Goal: Task Accomplishment & Management: Use online tool/utility

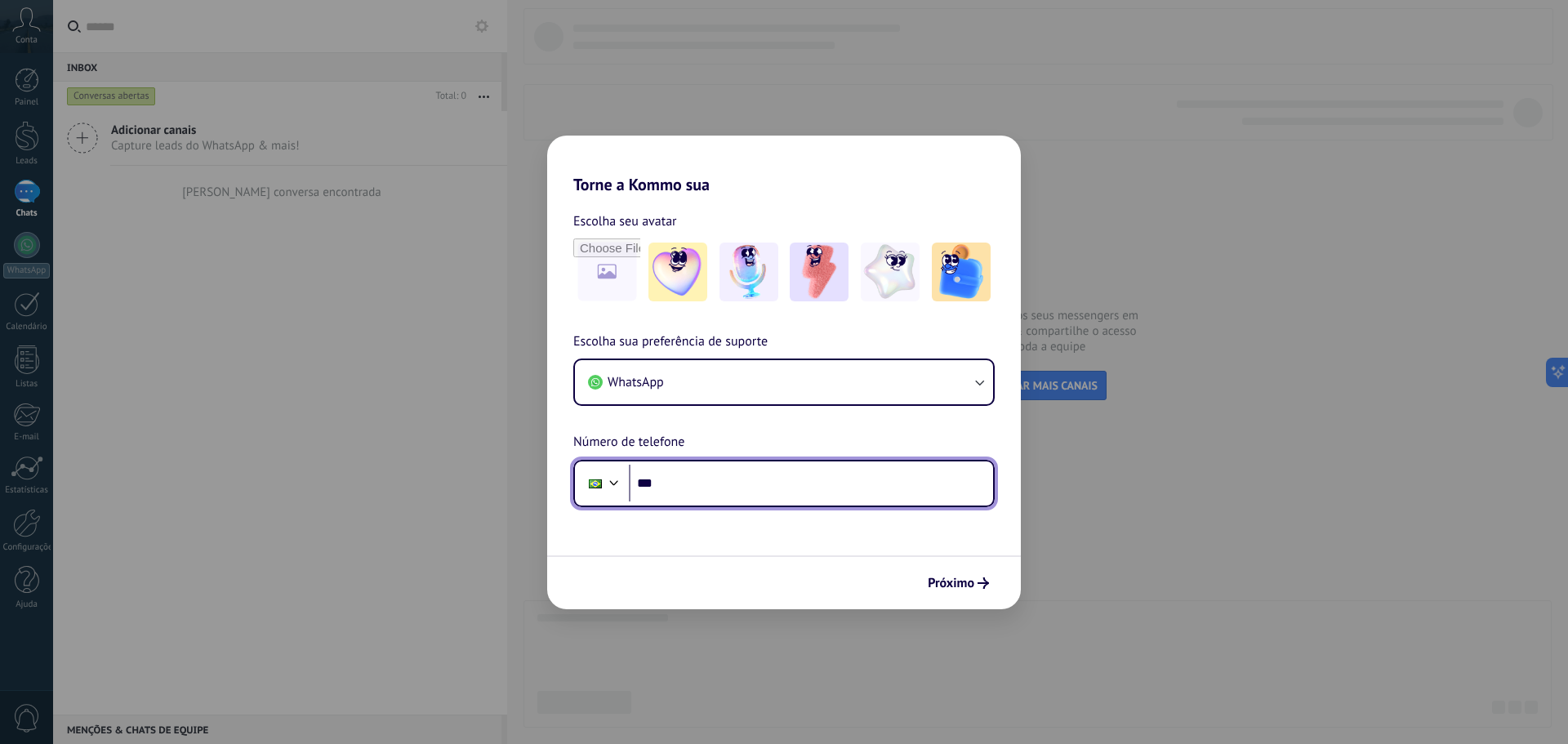
click at [686, 475] on input "***" at bounding box center [810, 483] width 365 height 37
type input "**********"
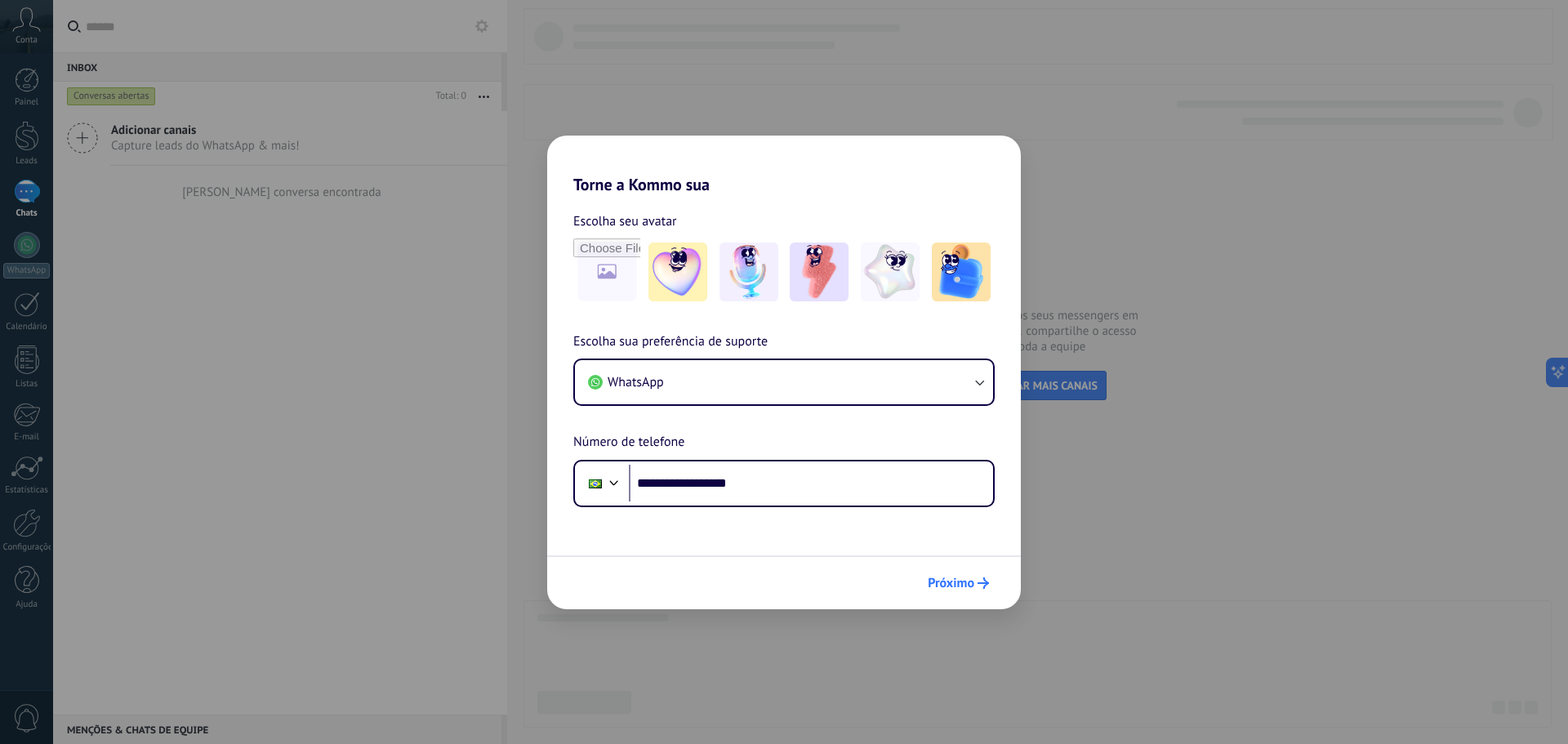
click at [938, 581] on span "Próximo" at bounding box center [951, 583] width 47 height 12
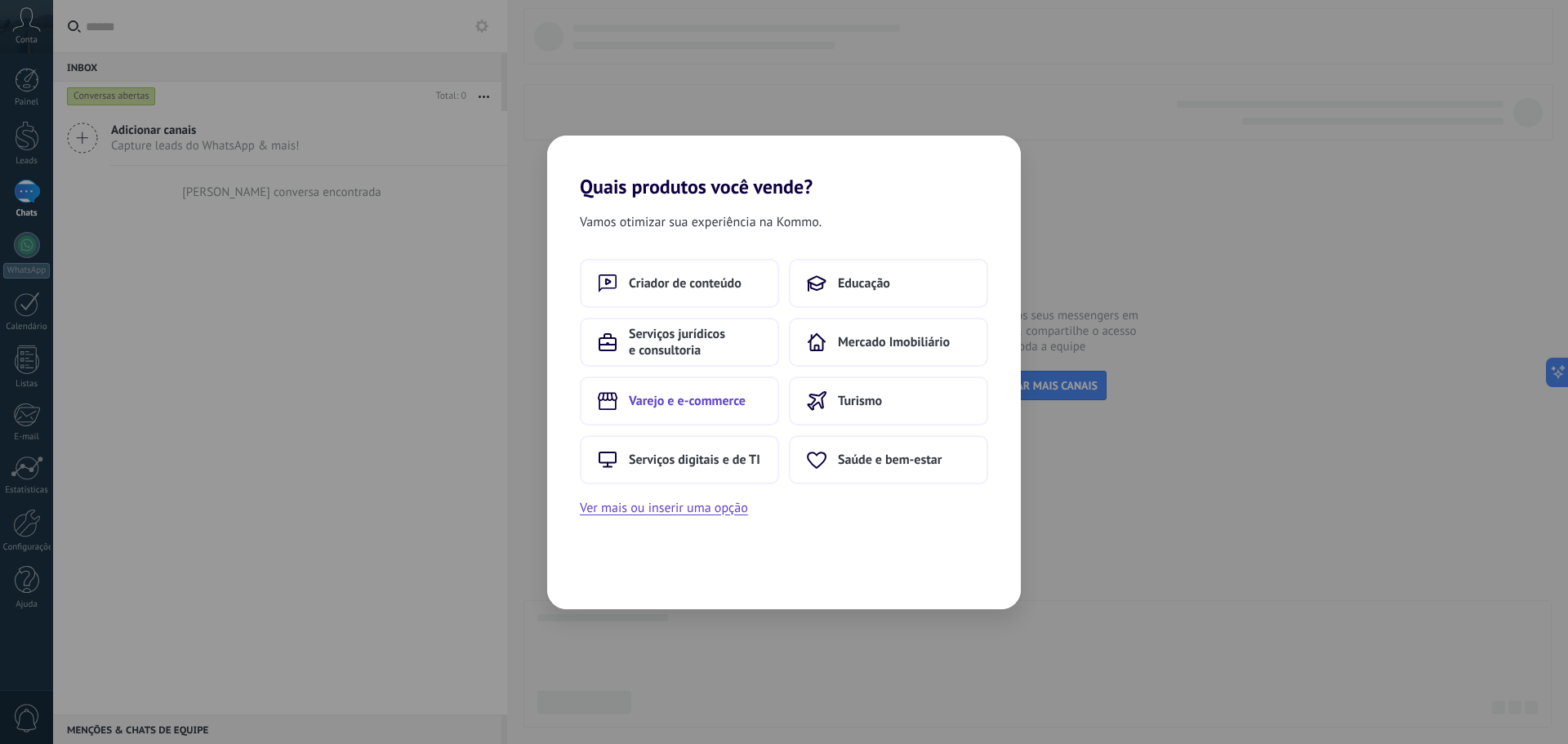
click at [719, 399] on span "Varejo e e-commerce" at bounding box center [686, 401] width 116 height 17
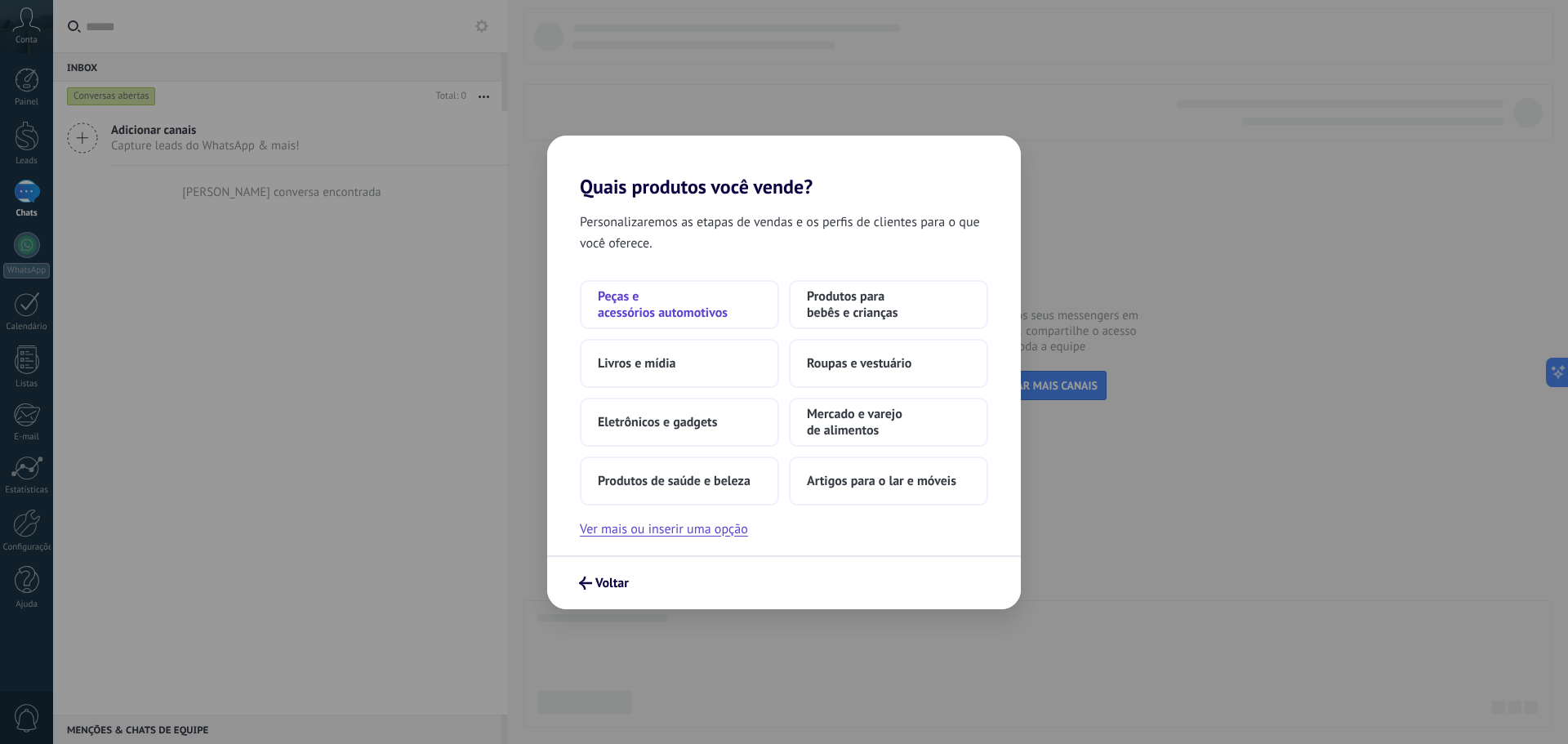
click at [702, 308] on span "Peças e acessórios automotivos" at bounding box center [678, 304] width 163 height 32
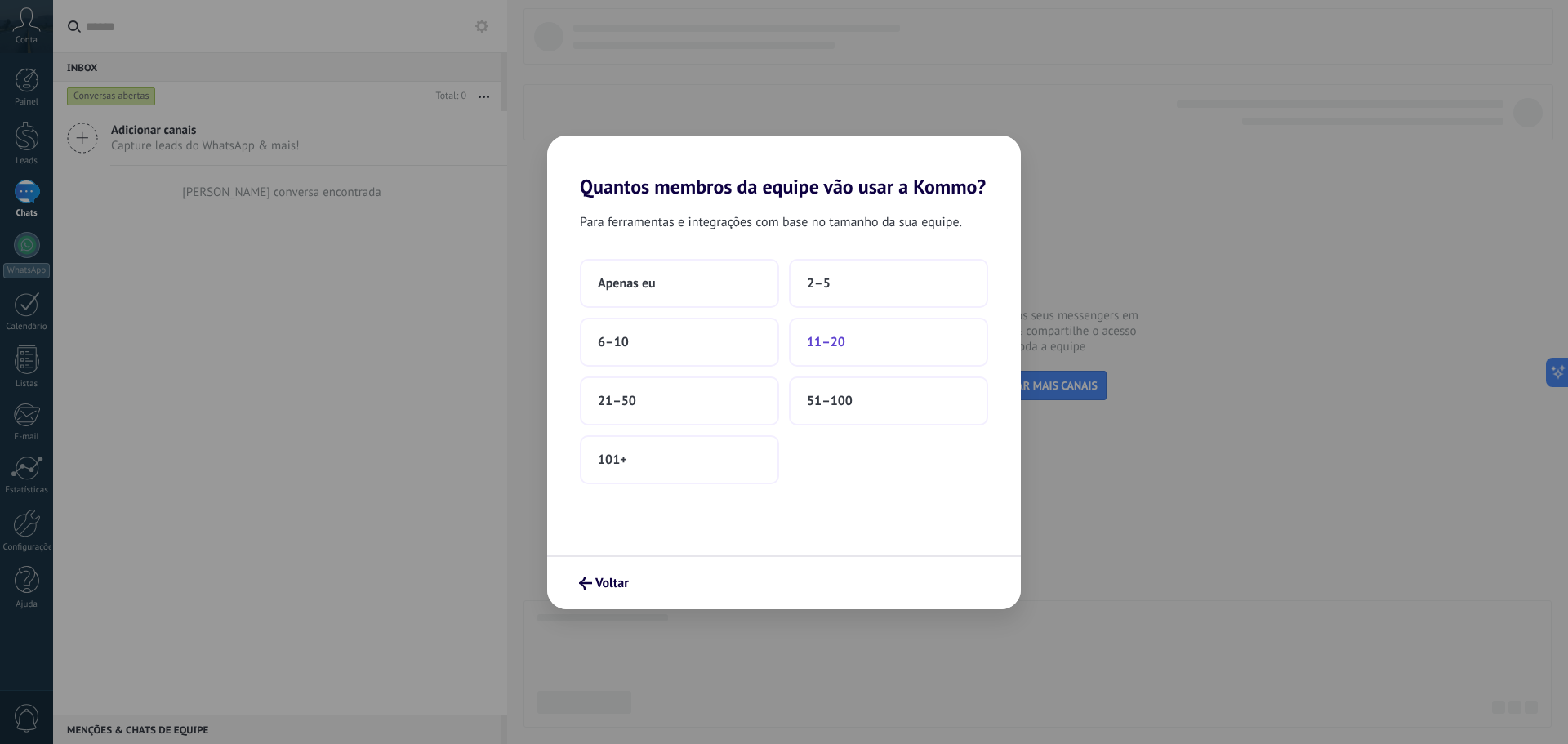
click at [835, 349] on span "11–20" at bounding box center [825, 342] width 38 height 17
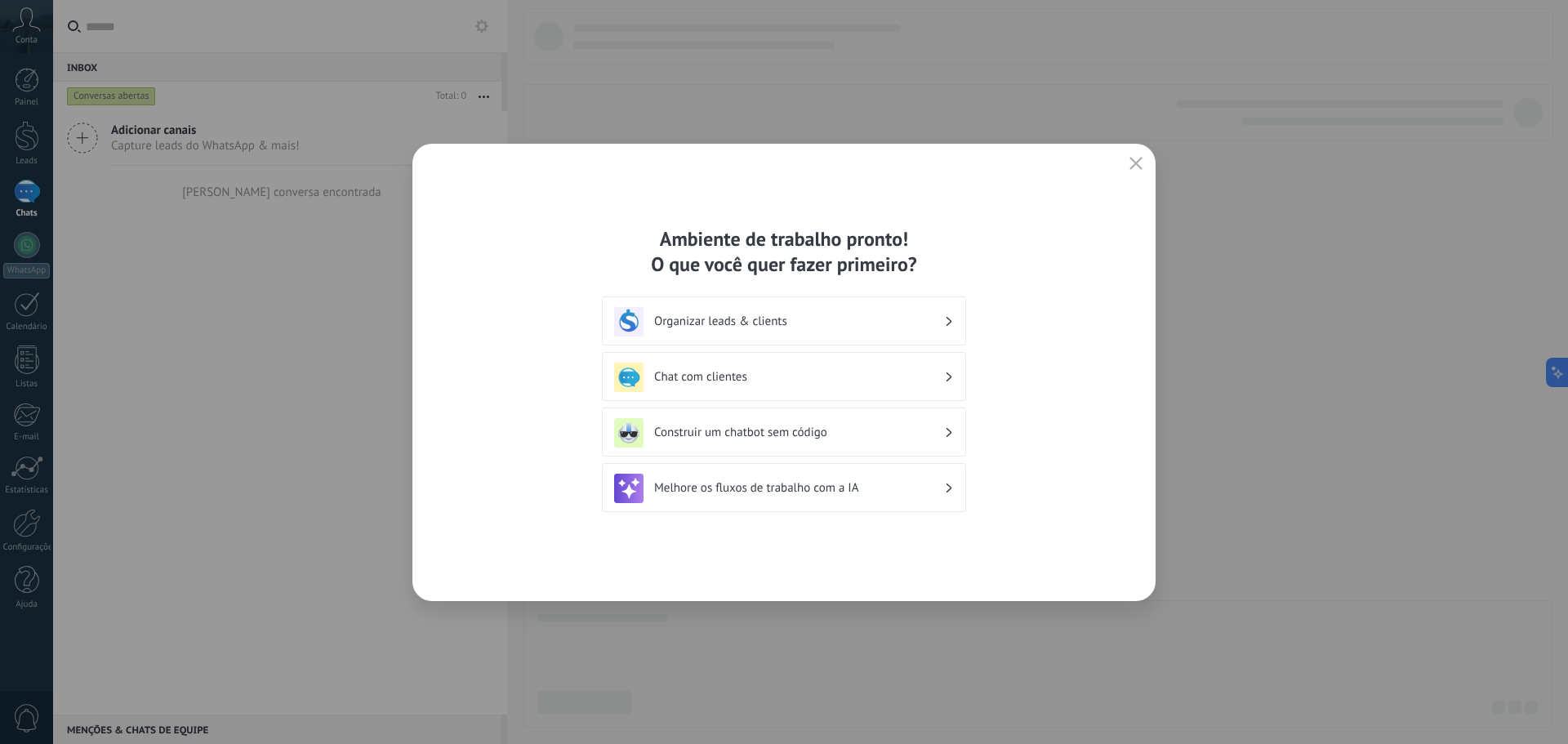
click at [793, 434] on h3 "Construir um chatbot sem código" at bounding box center [799, 432] width 289 height 16
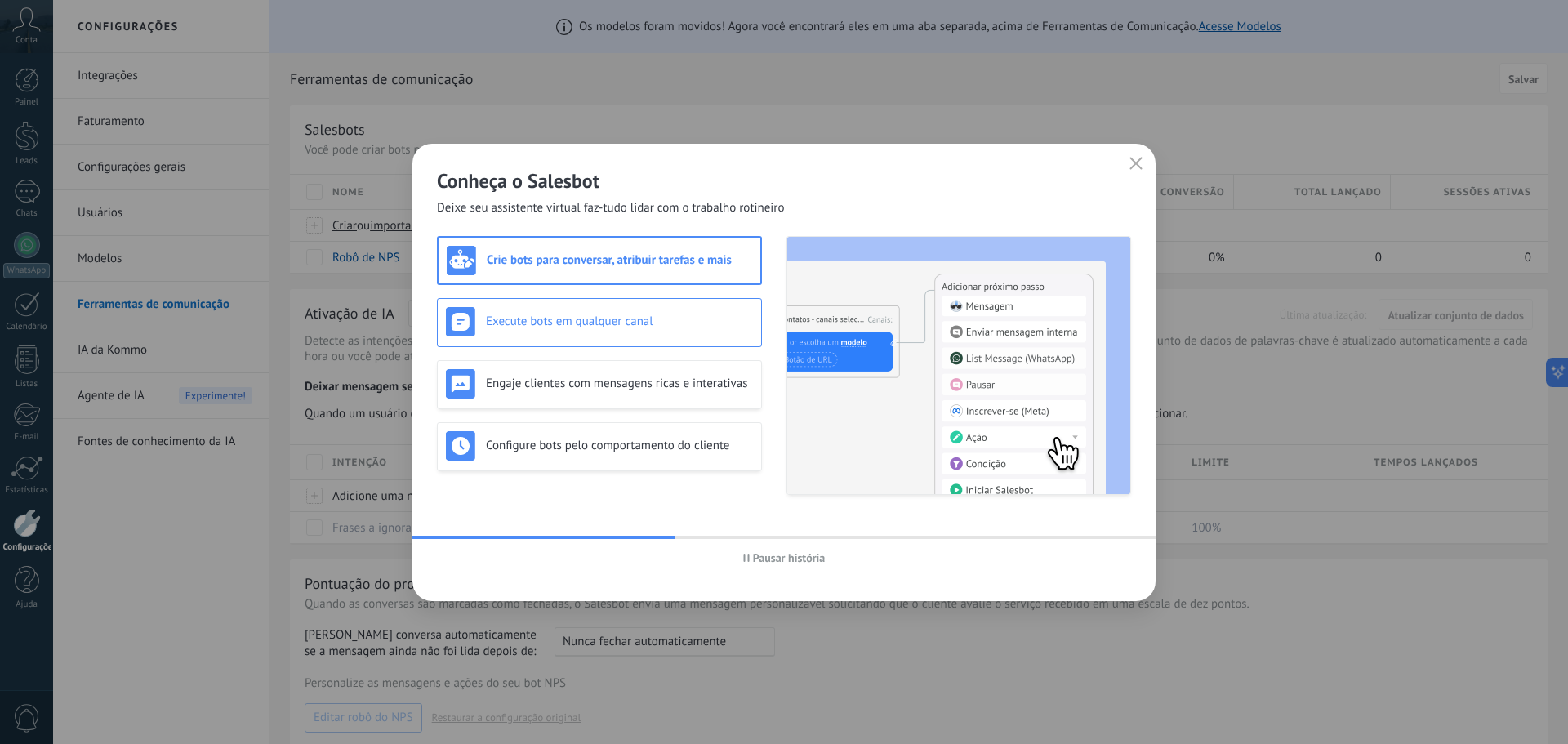
click at [629, 337] on div "Execute bots em qualquer canal" at bounding box center [599, 323] width 325 height 49
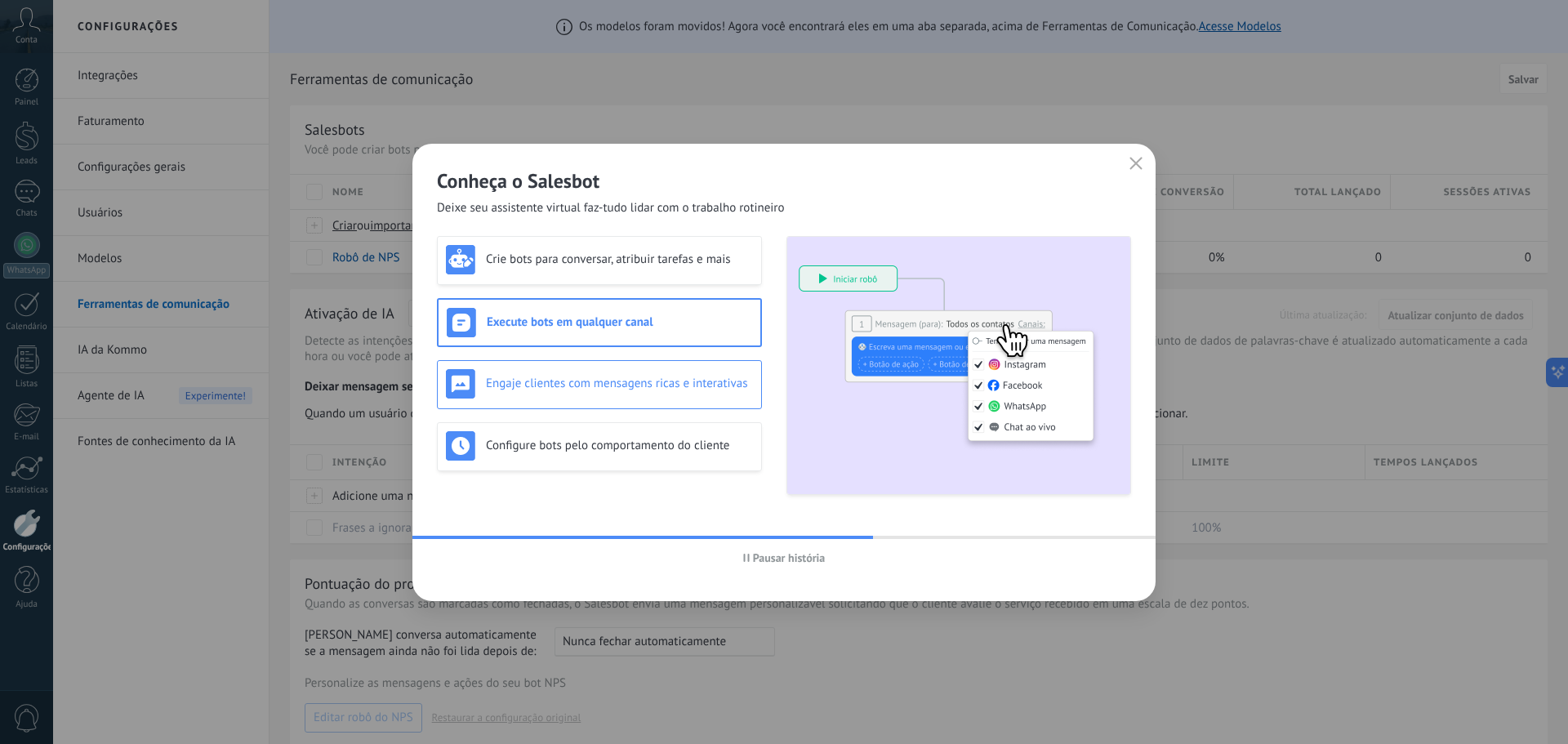
click at [636, 385] on h3 "Engaje clientes com mensagens ricas e interativas" at bounding box center [619, 383] width 267 height 16
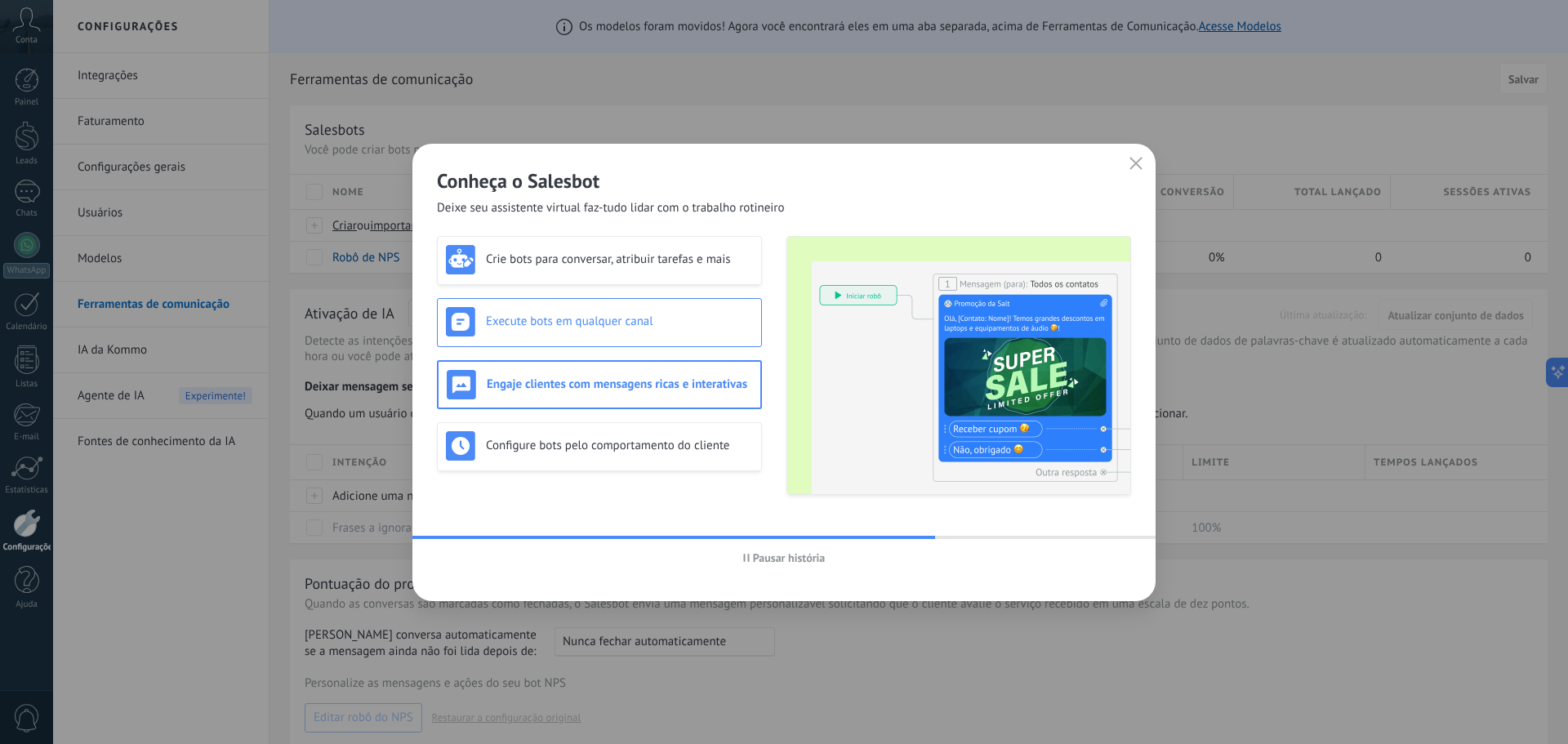
click at [615, 327] on h3 "Execute bots em qualquer canal" at bounding box center [619, 322] width 267 height 16
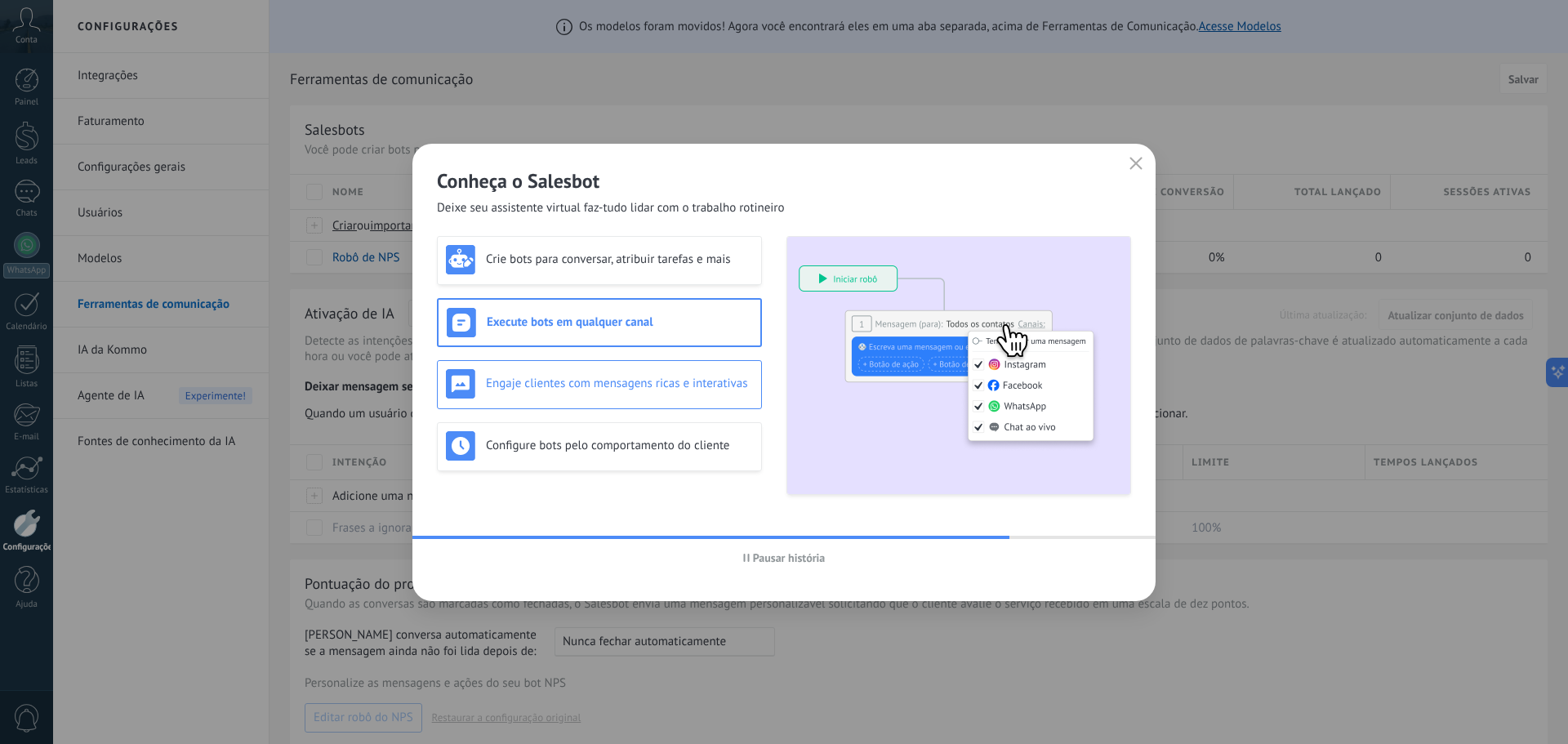
click at [628, 371] on div "Engaje clientes com mensagens ricas e interativas" at bounding box center [599, 384] width 307 height 29
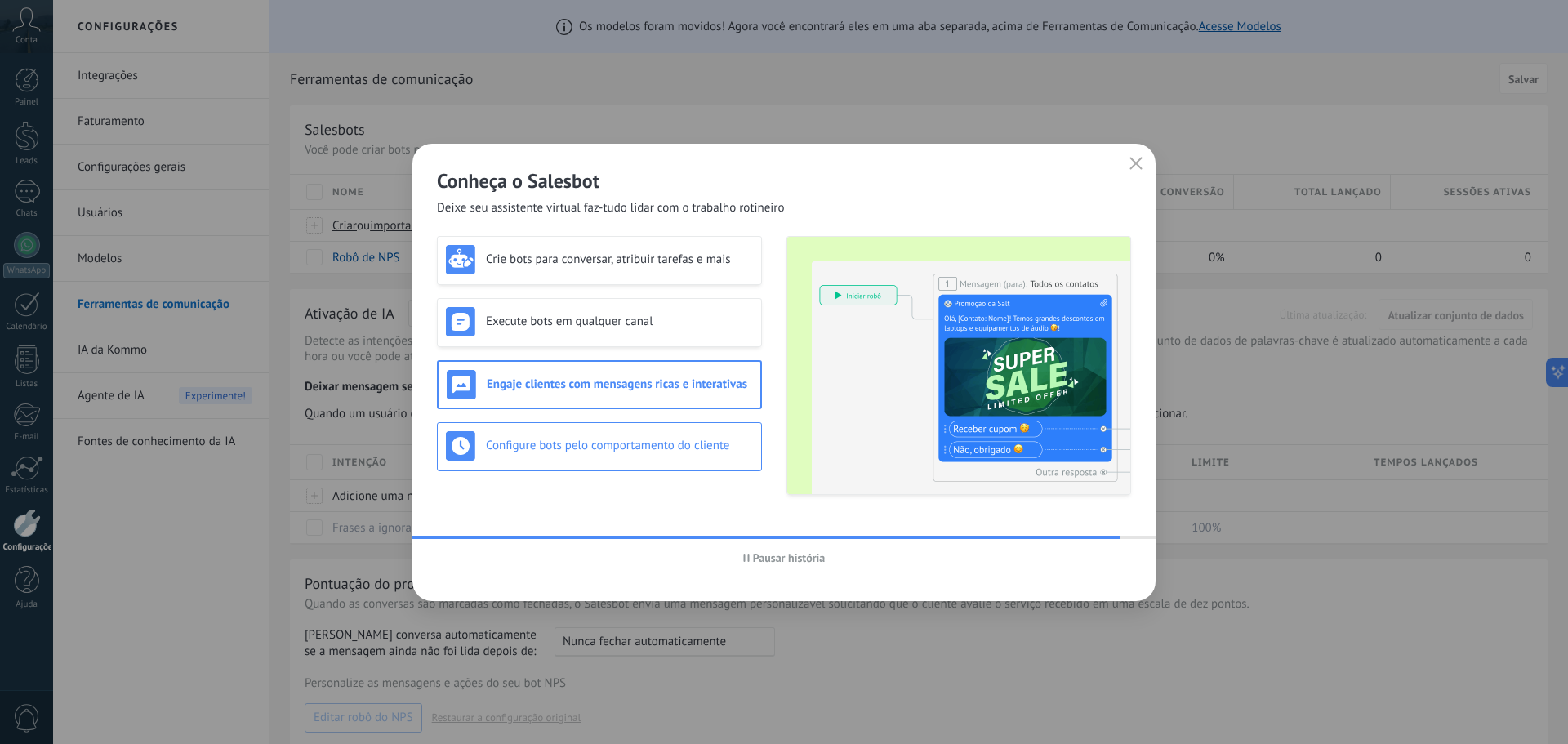
click at [626, 452] on h3 "Configure bots pelo comportamento do cliente" at bounding box center [619, 446] width 267 height 16
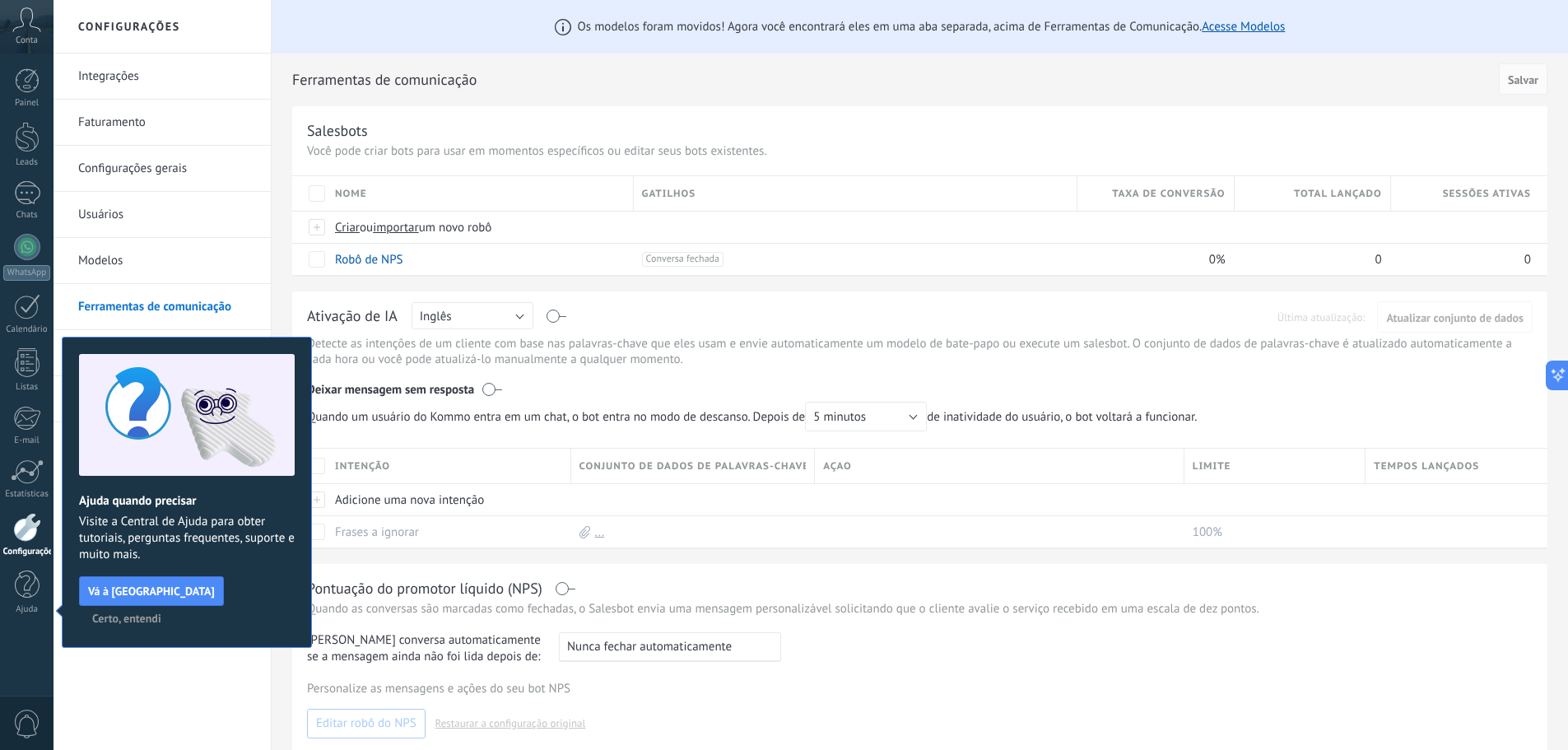
click at [162, 612] on span "Certo, entendi" at bounding box center [127, 618] width 69 height 12
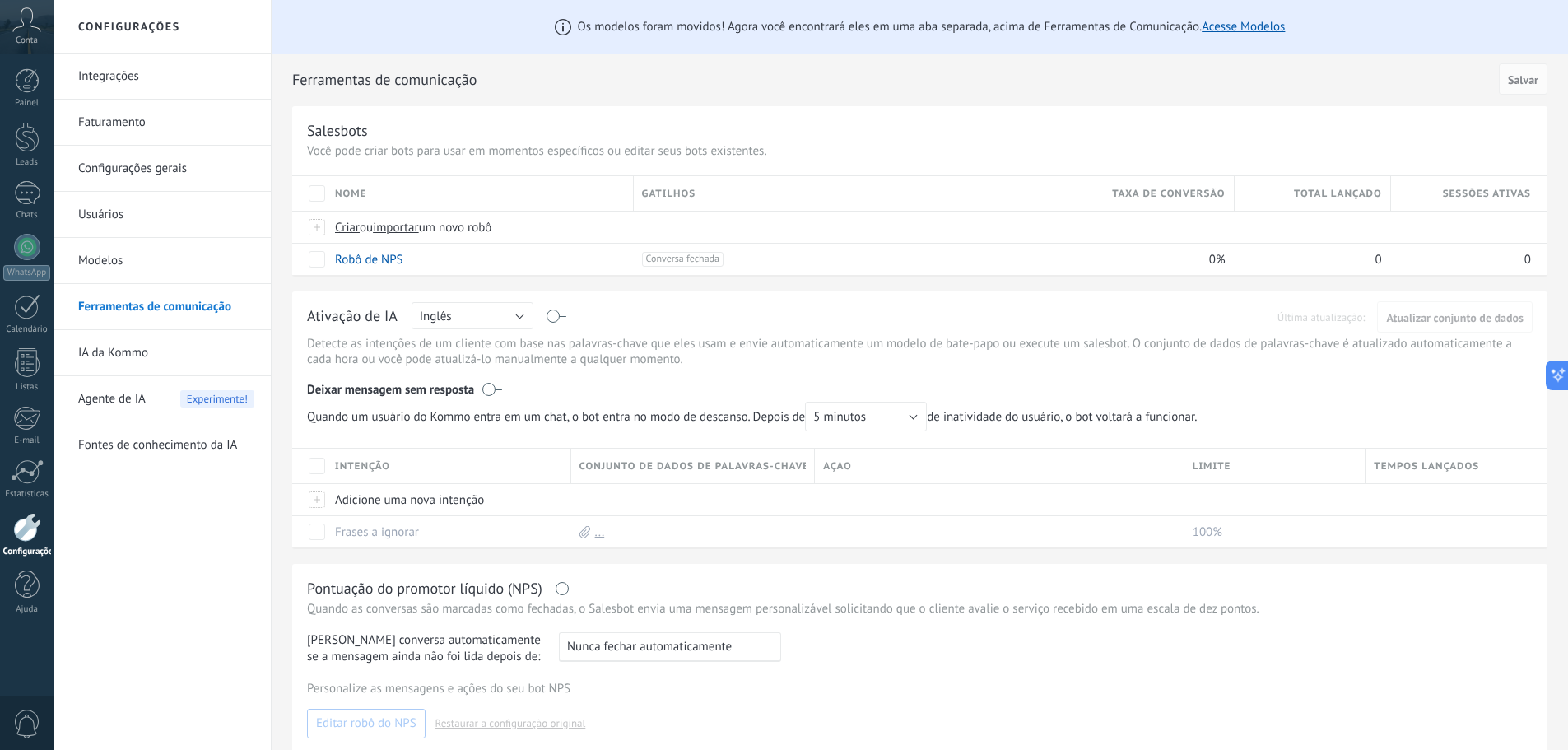
scroll to position [83, 0]
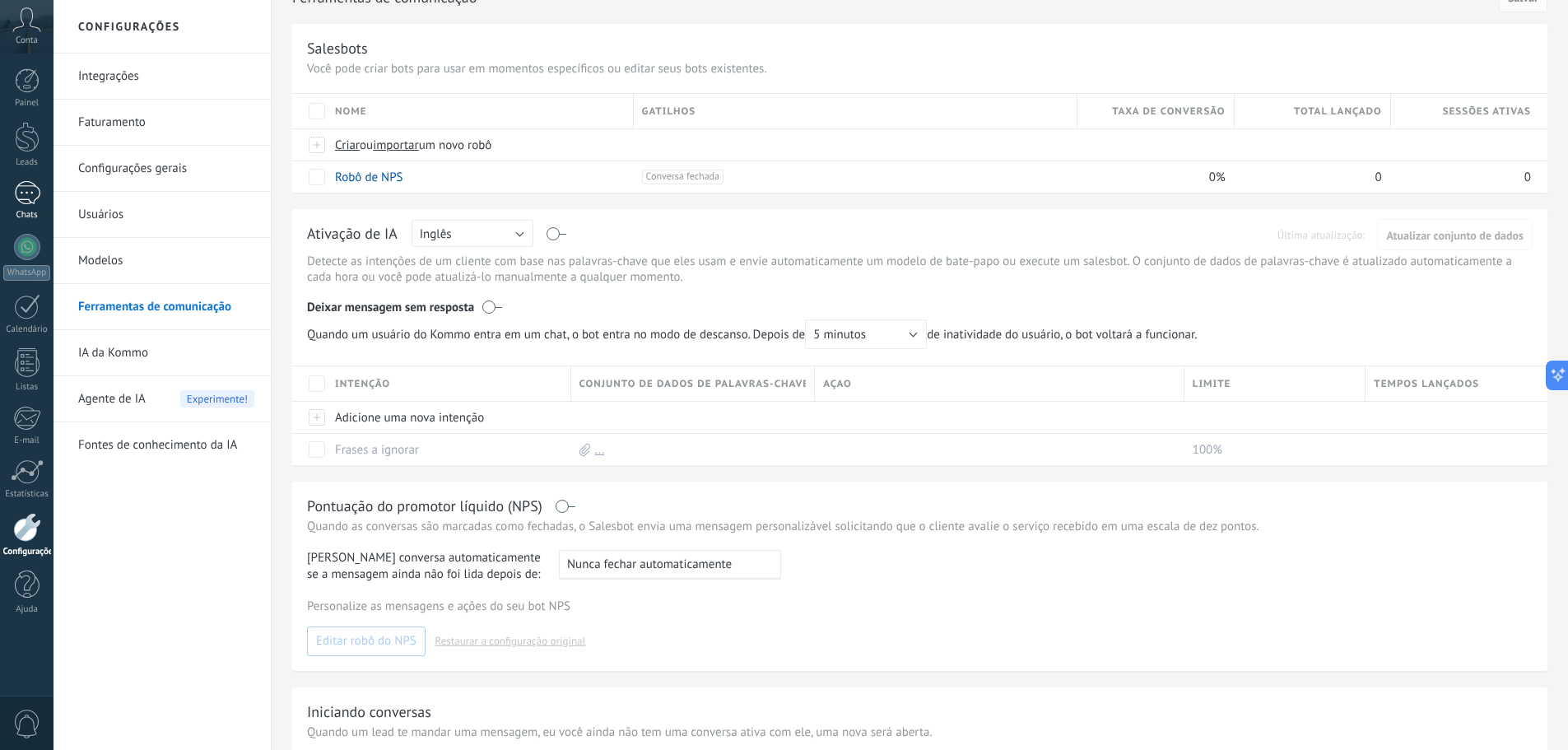
click at [28, 199] on div at bounding box center [27, 193] width 27 height 24
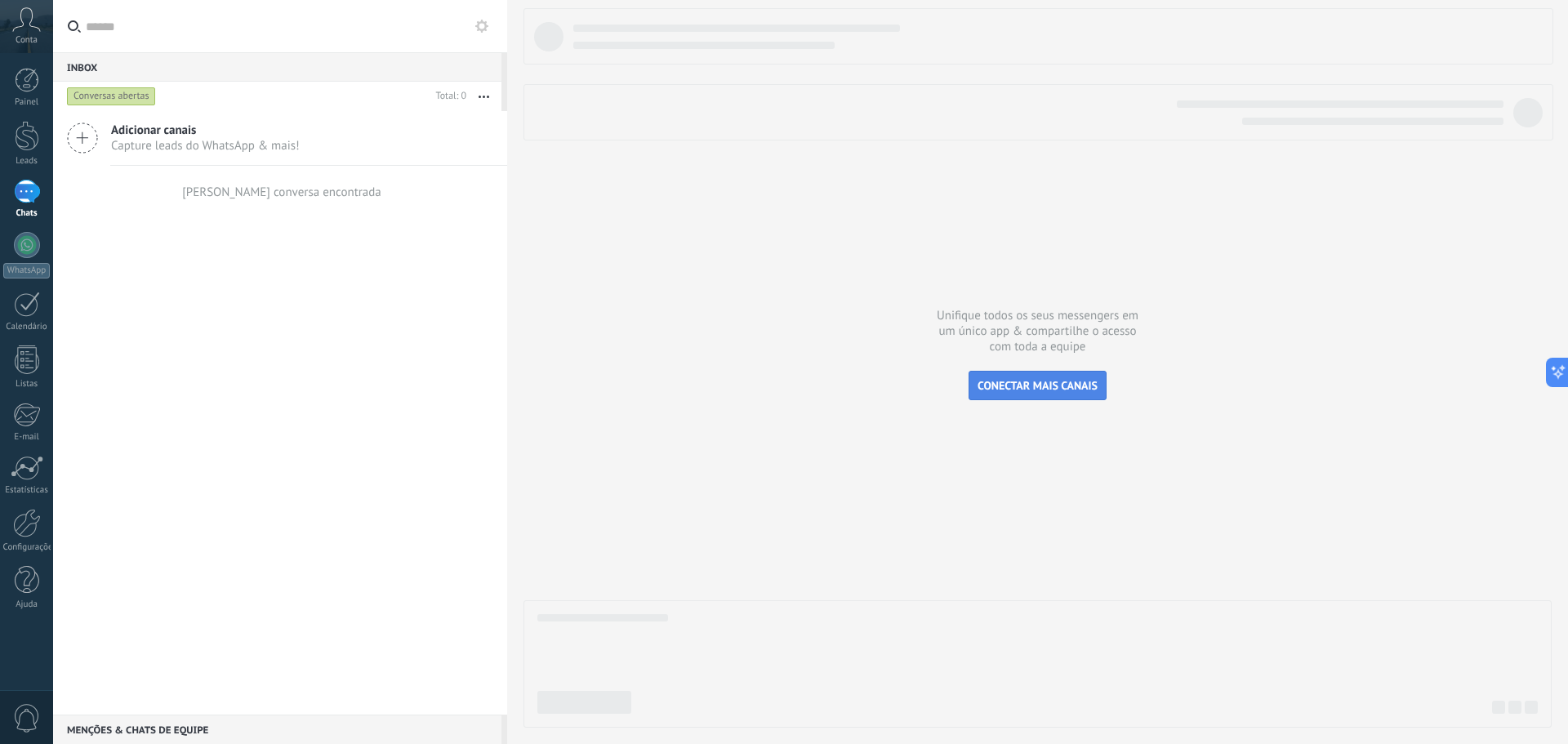
click at [1021, 377] on button "CONECTAR MAIS CANAIS" at bounding box center [1037, 385] width 138 height 29
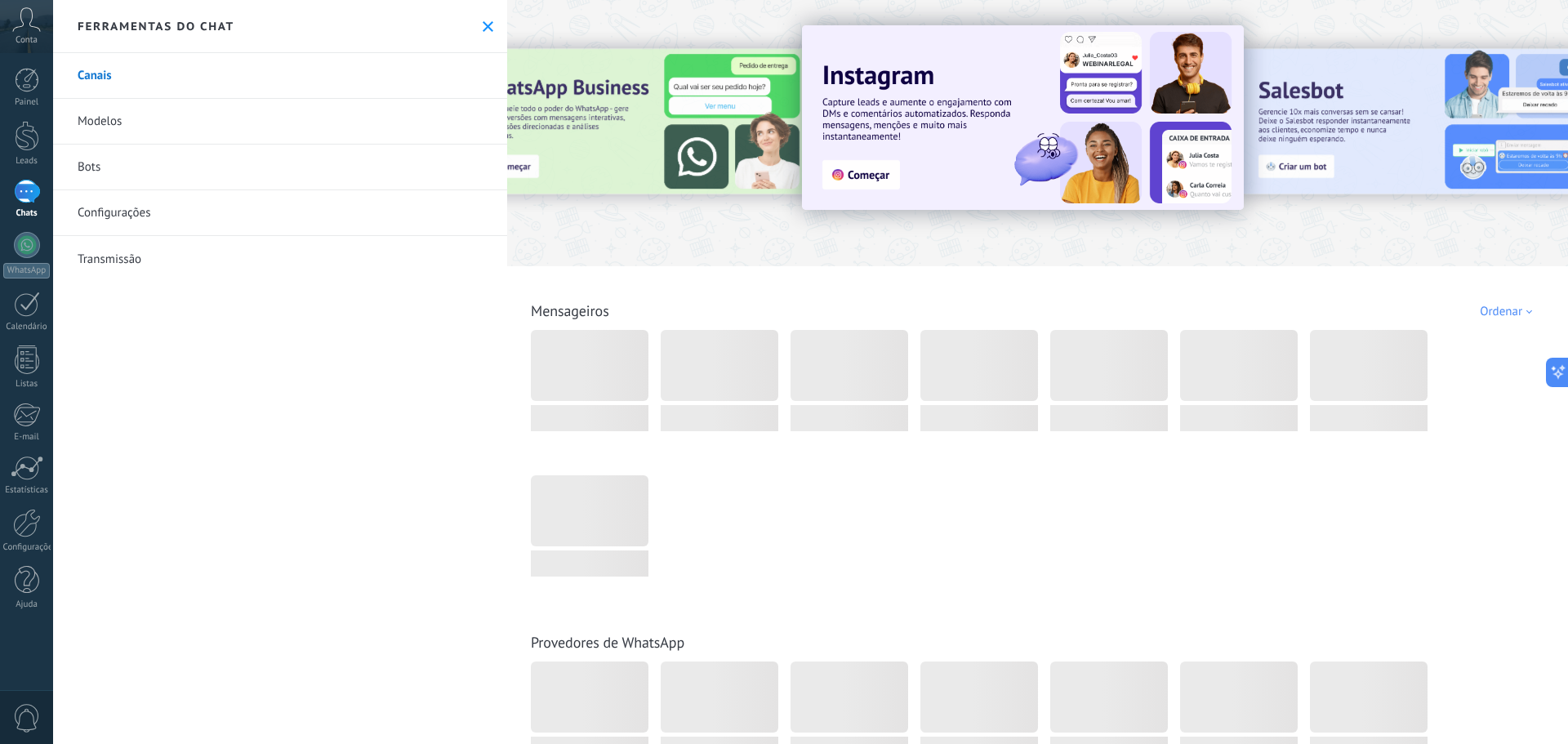
click at [168, 170] on link "Bots" at bounding box center [280, 167] width 454 height 46
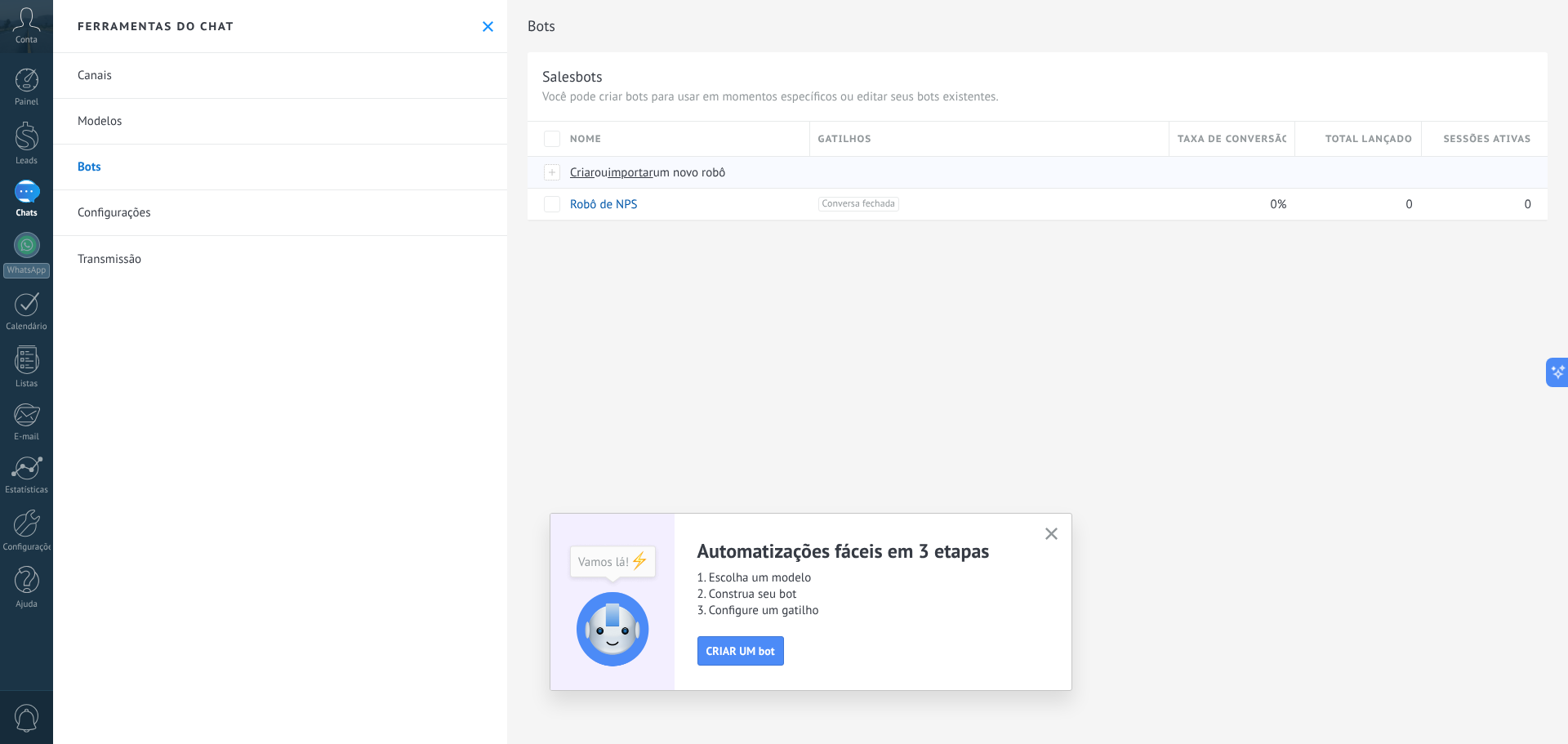
click at [572, 177] on span "Criar" at bounding box center [582, 173] width 24 height 16
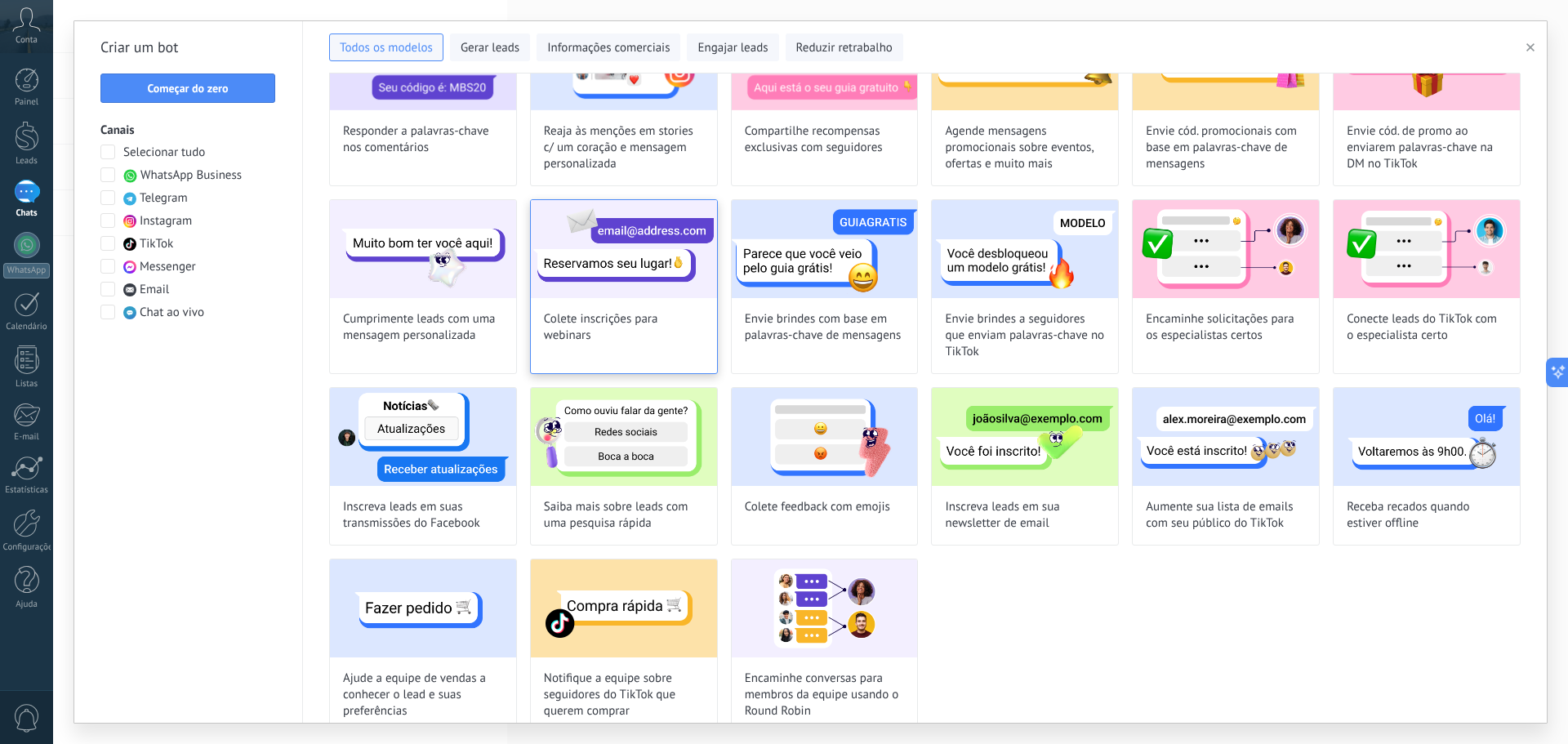
scroll to position [350, 0]
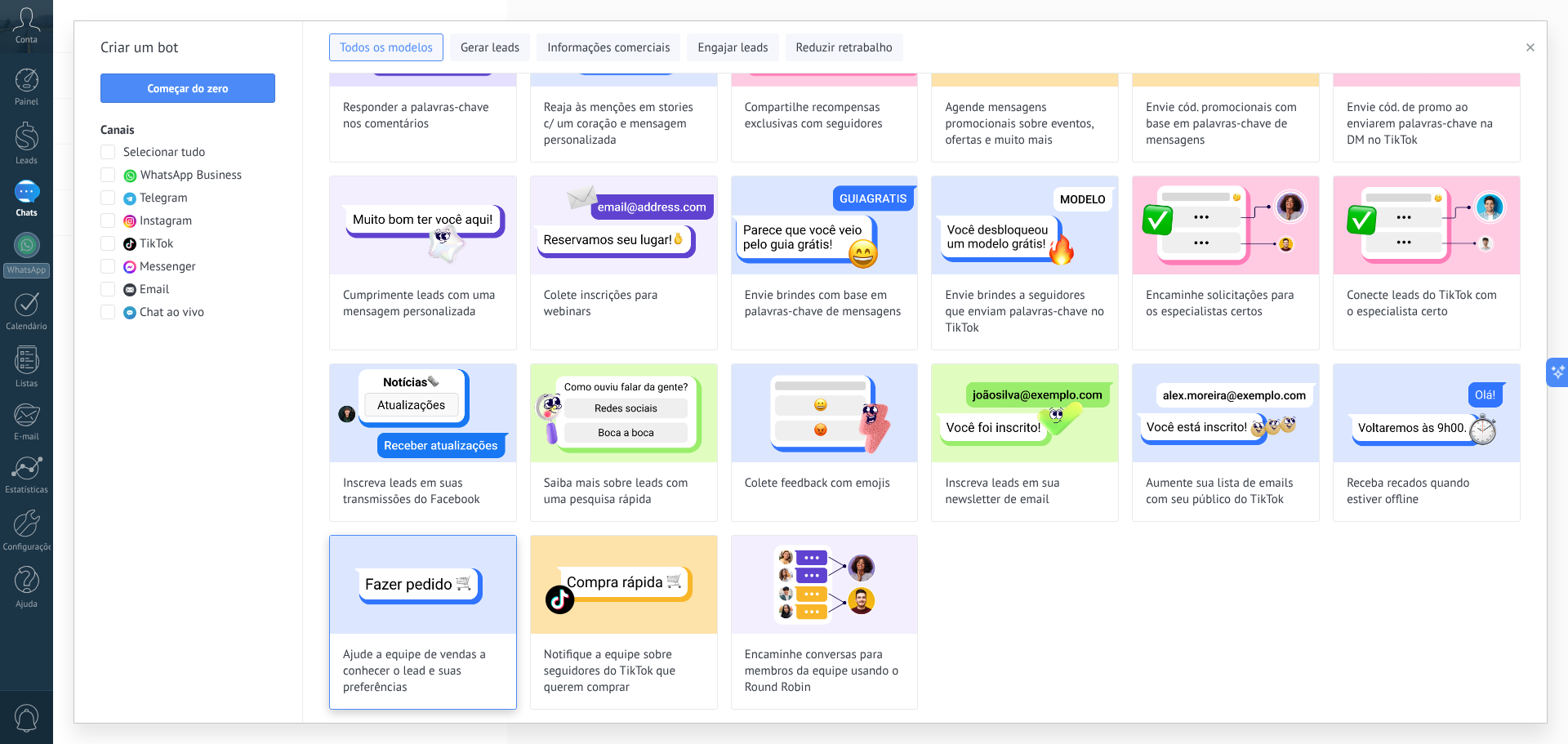
click at [430, 656] on span "Ajude a equipe de vendas a conhecer o lead e suas preferências" at bounding box center [423, 671] width 160 height 49
type input "**********"
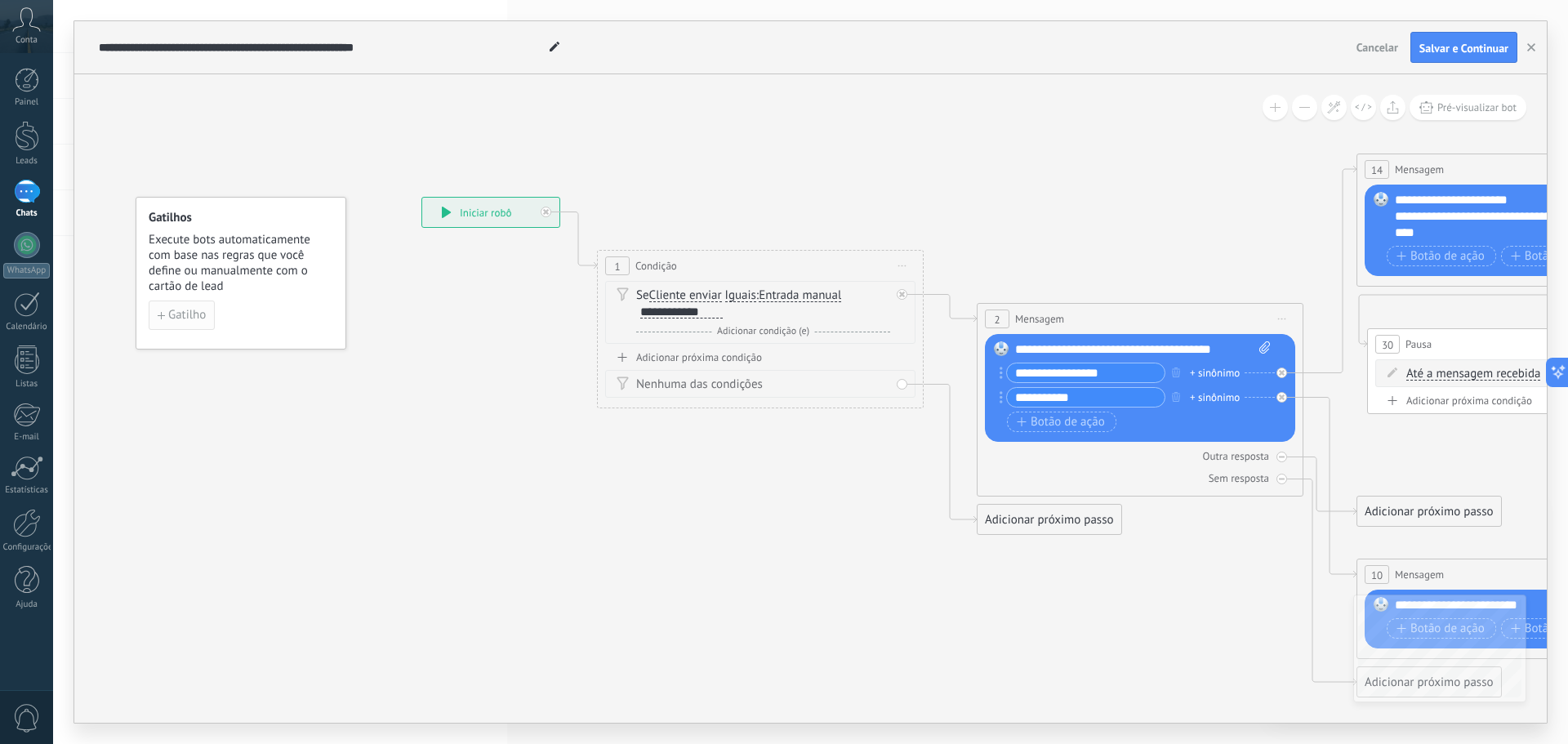
click at [187, 319] on span "Gatilho" at bounding box center [187, 316] width 37 height 12
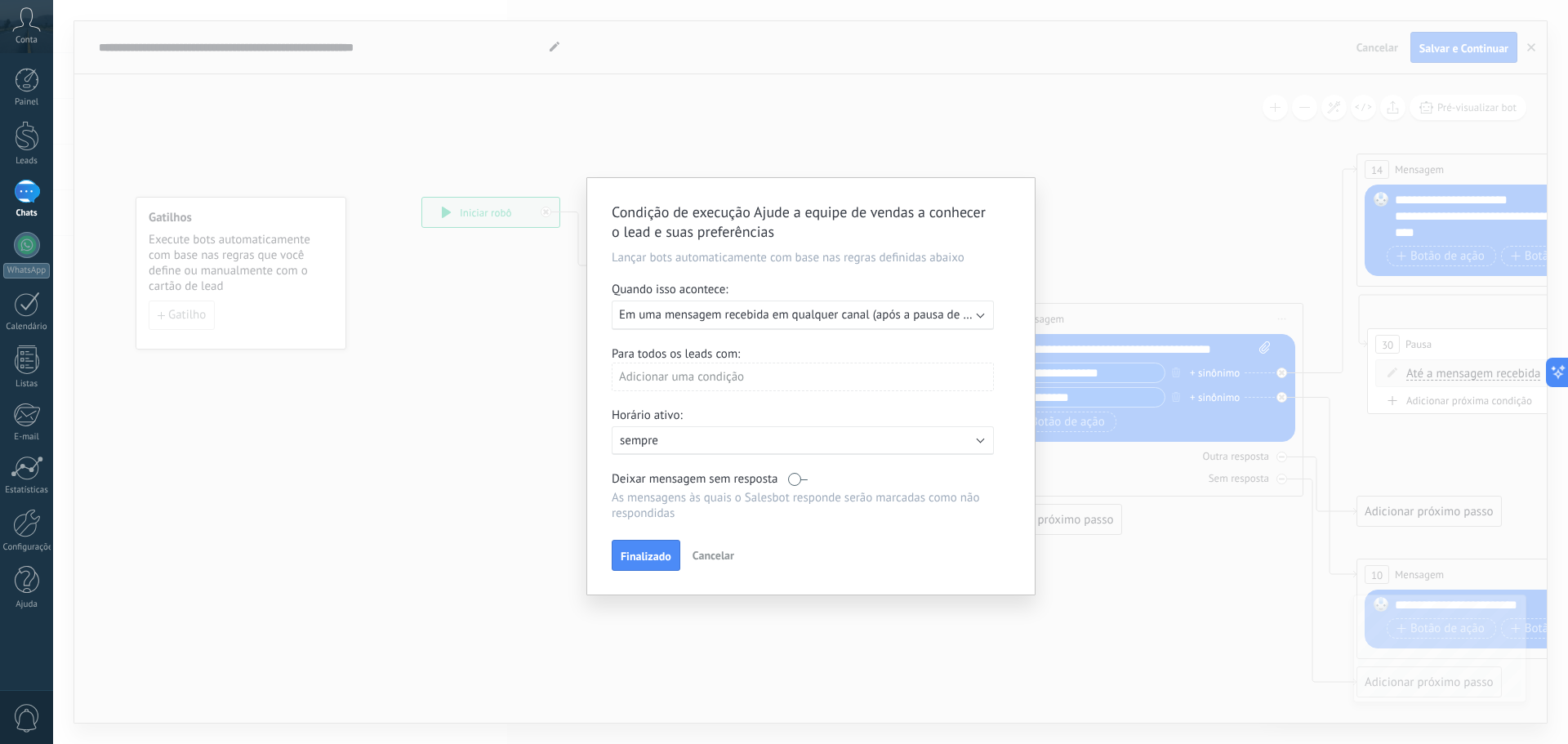
click at [746, 325] on div "Executar: Em uma mensagem recebida em qualquer canal (após a pausa de 5 minutos)" at bounding box center [803, 315] width 382 height 29
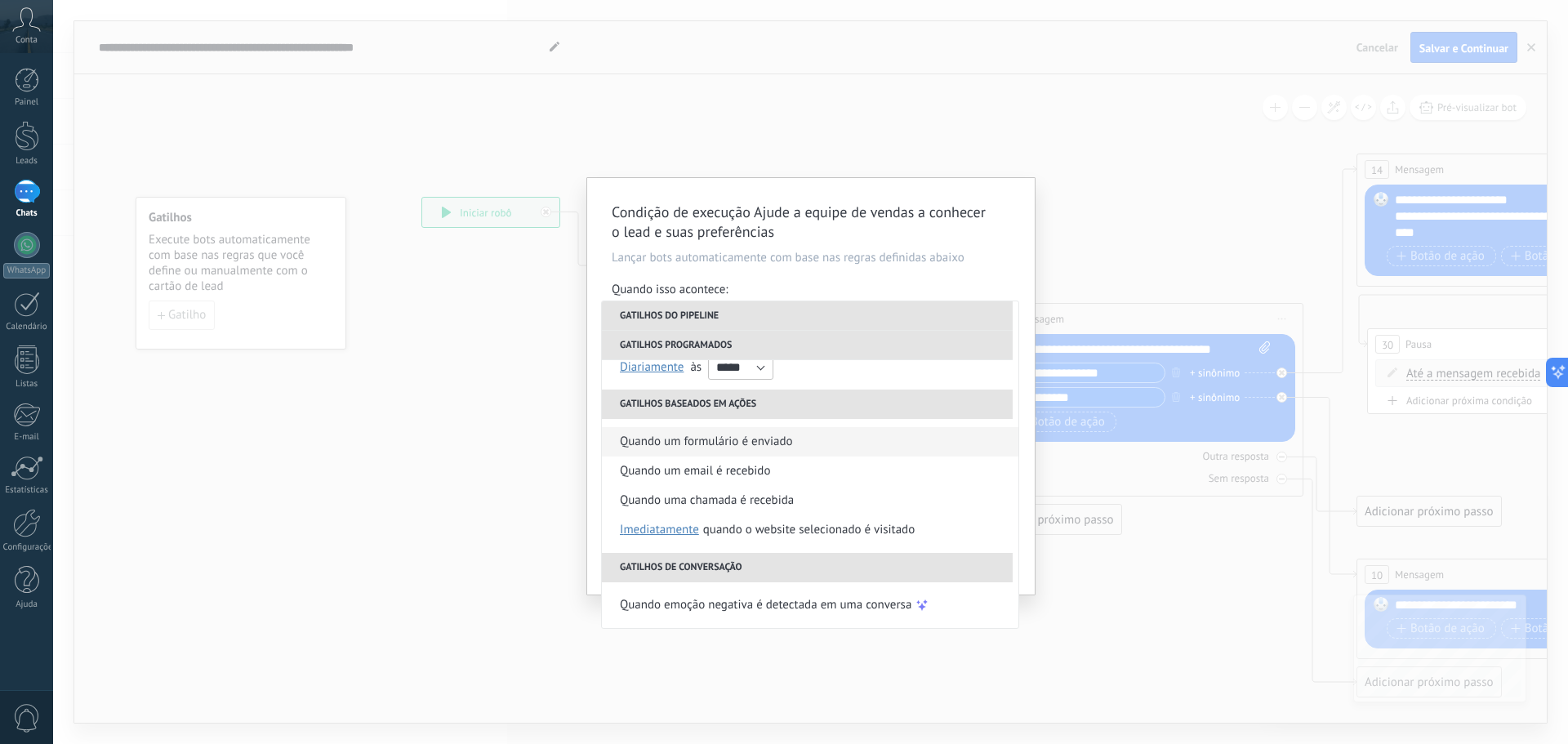
scroll to position [0, 0]
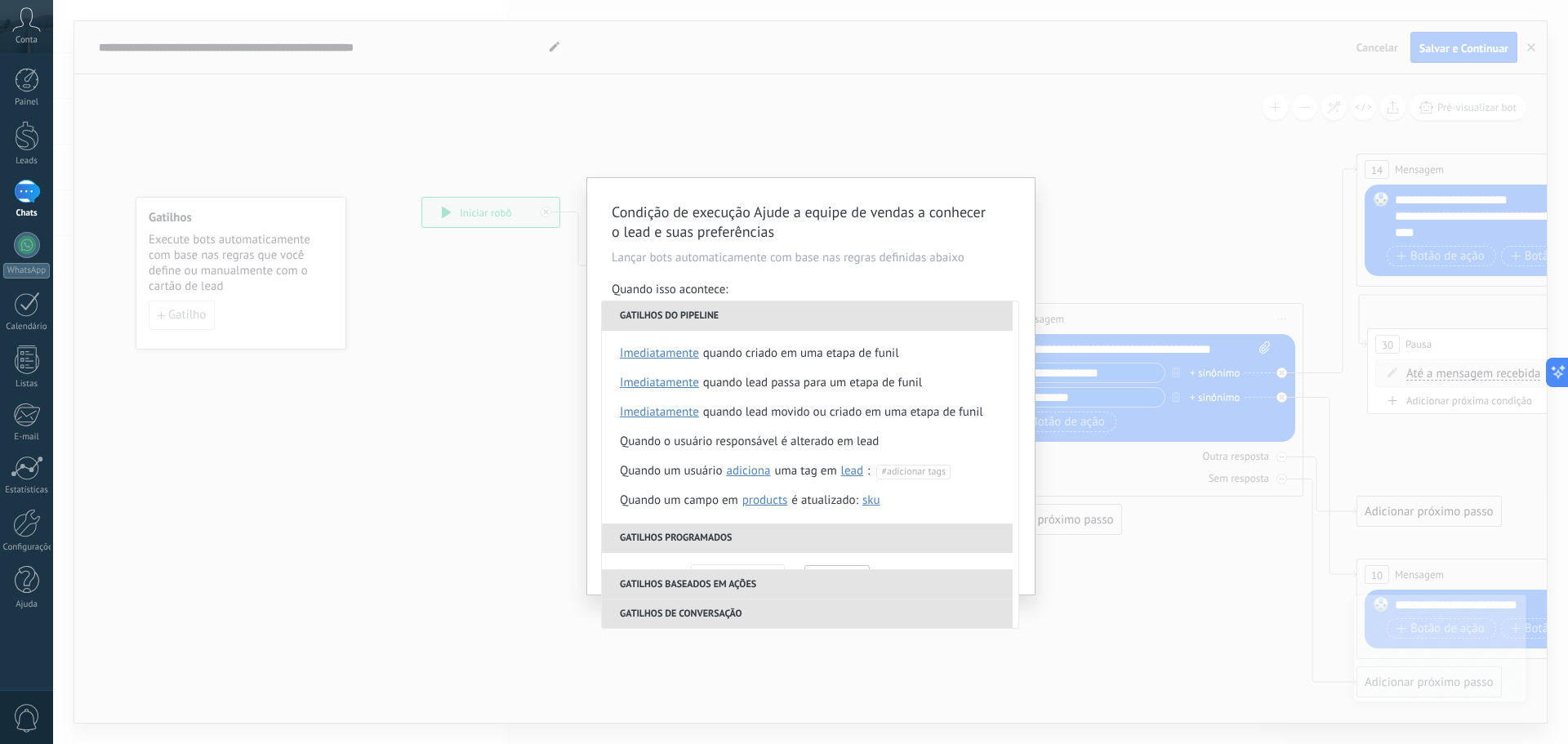
click at [806, 272] on div "Condição de execução Ajude a equipe de vendas a conhecer o lead e suas preferên…" at bounding box center [811, 386] width 448 height 416
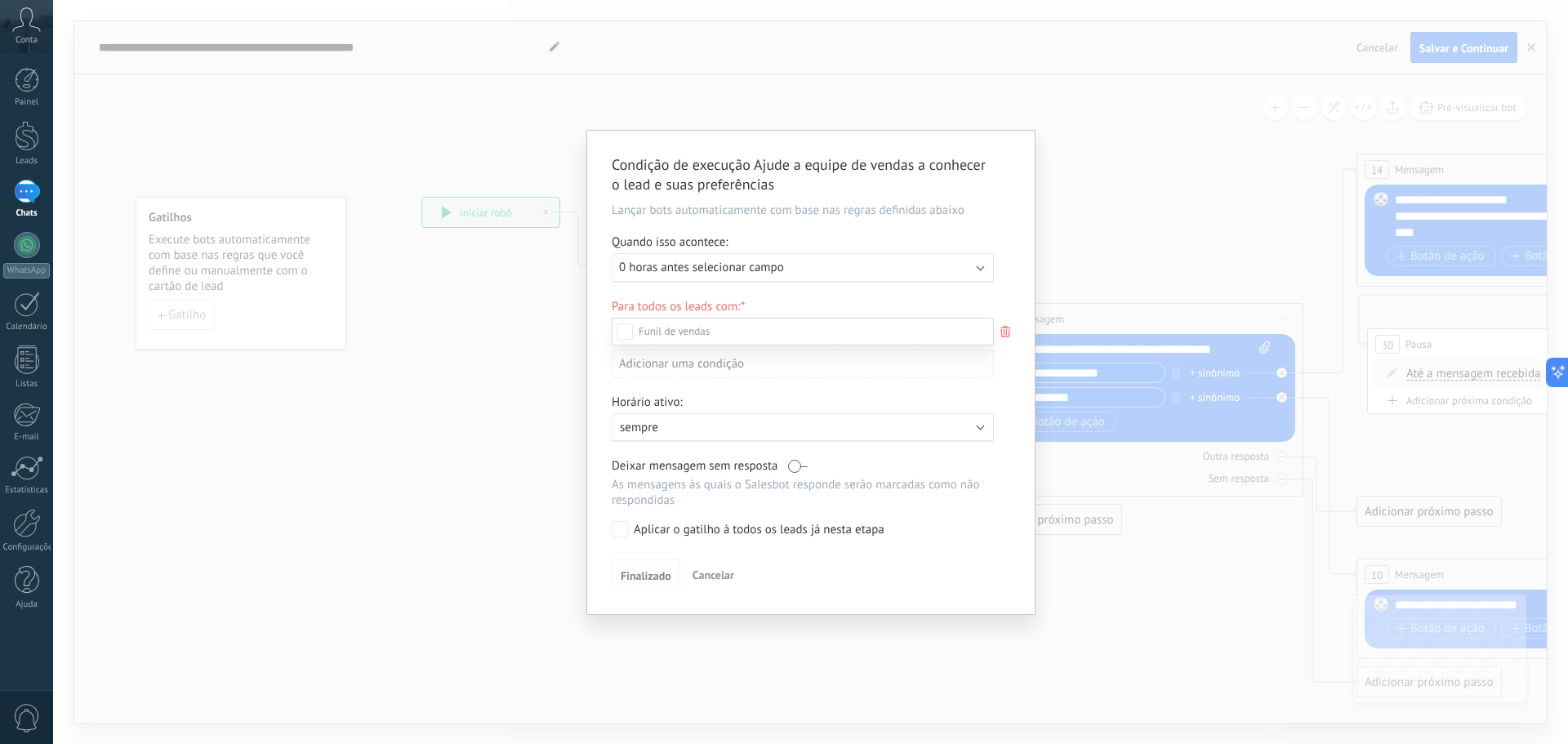
click at [1017, 77] on div at bounding box center [809, 372] width 1514 height 744
click at [525, 313] on div "Condição de execução Ajude a equipe de vendas a conhecer o lead e suas preferên…" at bounding box center [809, 372] width 1514 height 744
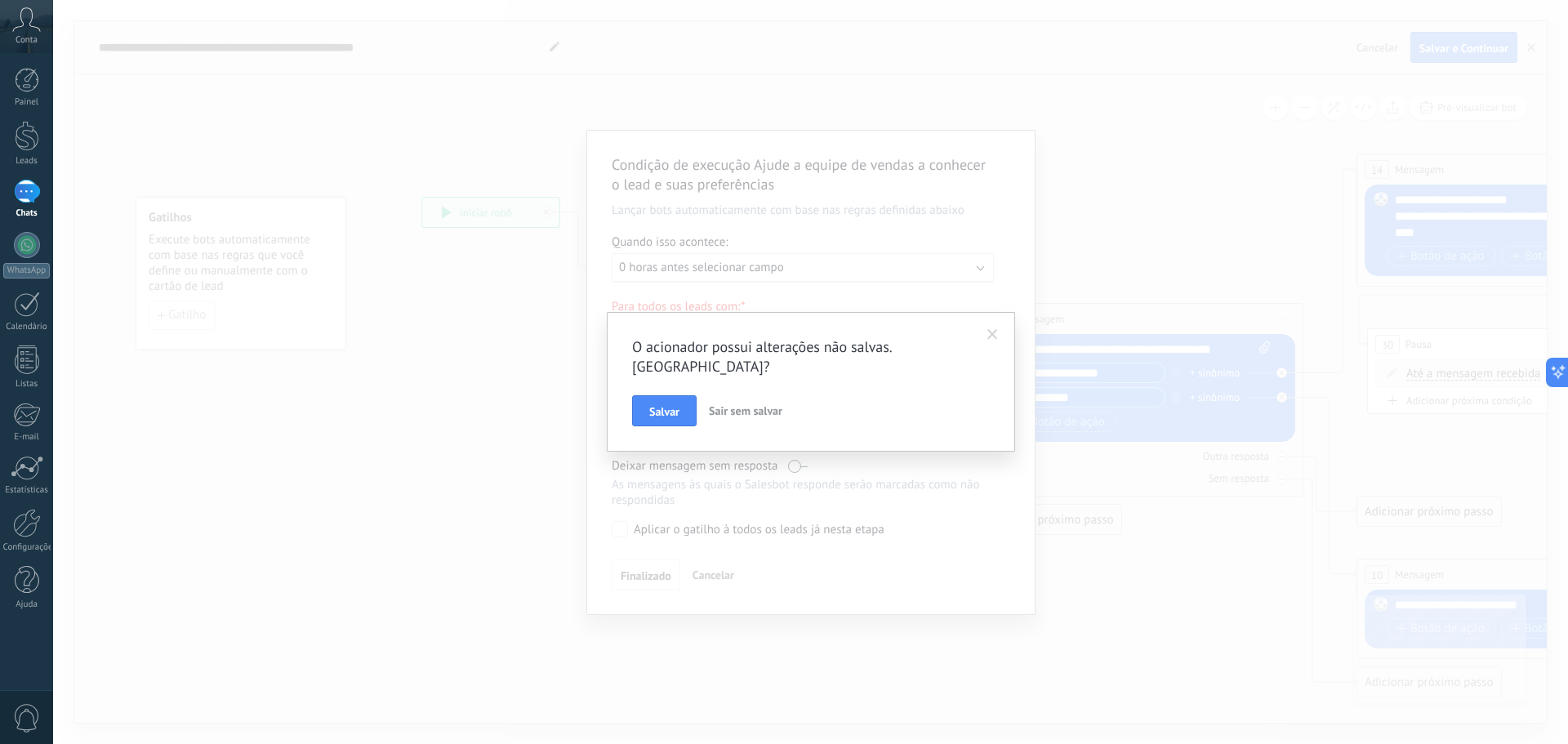
click at [516, 309] on div "O acionador possui alterações não salvas. [GEOGRAPHIC_DATA]? [PERSON_NAME] sem …" at bounding box center [809, 372] width 1514 height 744
click at [503, 311] on div "O acionador possui alterações não salvas. [GEOGRAPHIC_DATA]? [PERSON_NAME] sem …" at bounding box center [809, 372] width 1514 height 744
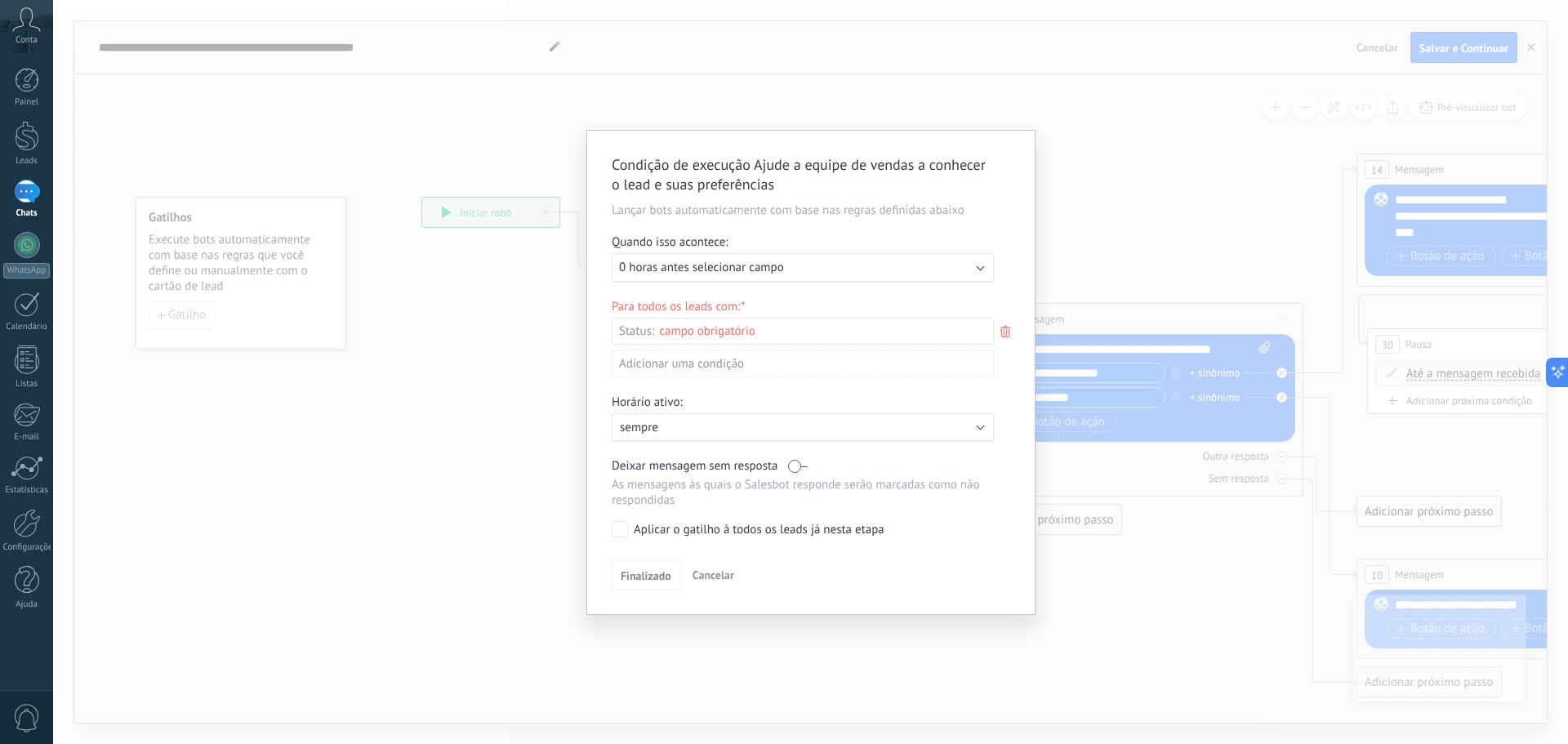
click at [711, 567] on span "Cancelar" at bounding box center [713, 574] width 42 height 15
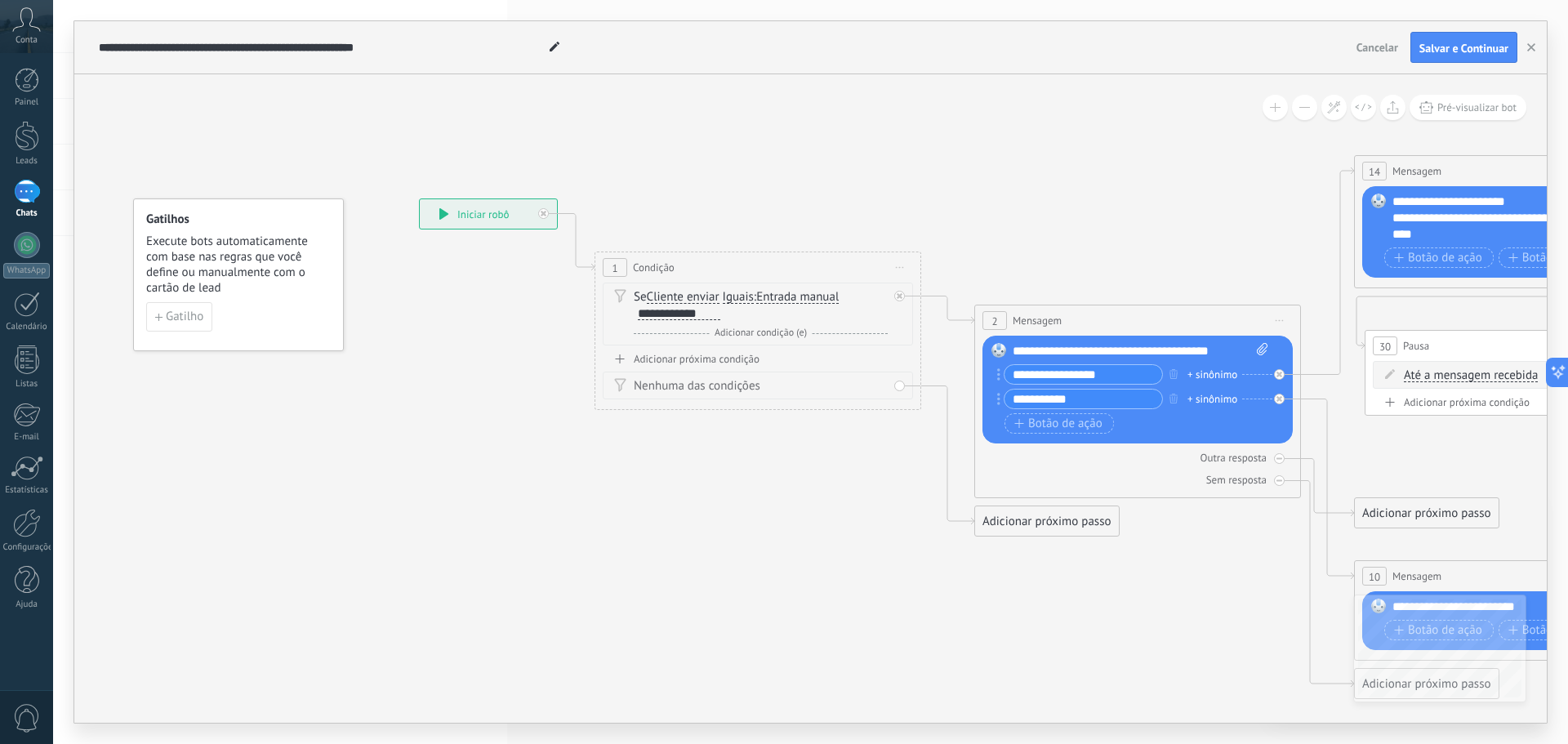
drag, startPoint x: 960, startPoint y: 662, endPoint x: 992, endPoint y: 643, distance: 37.2
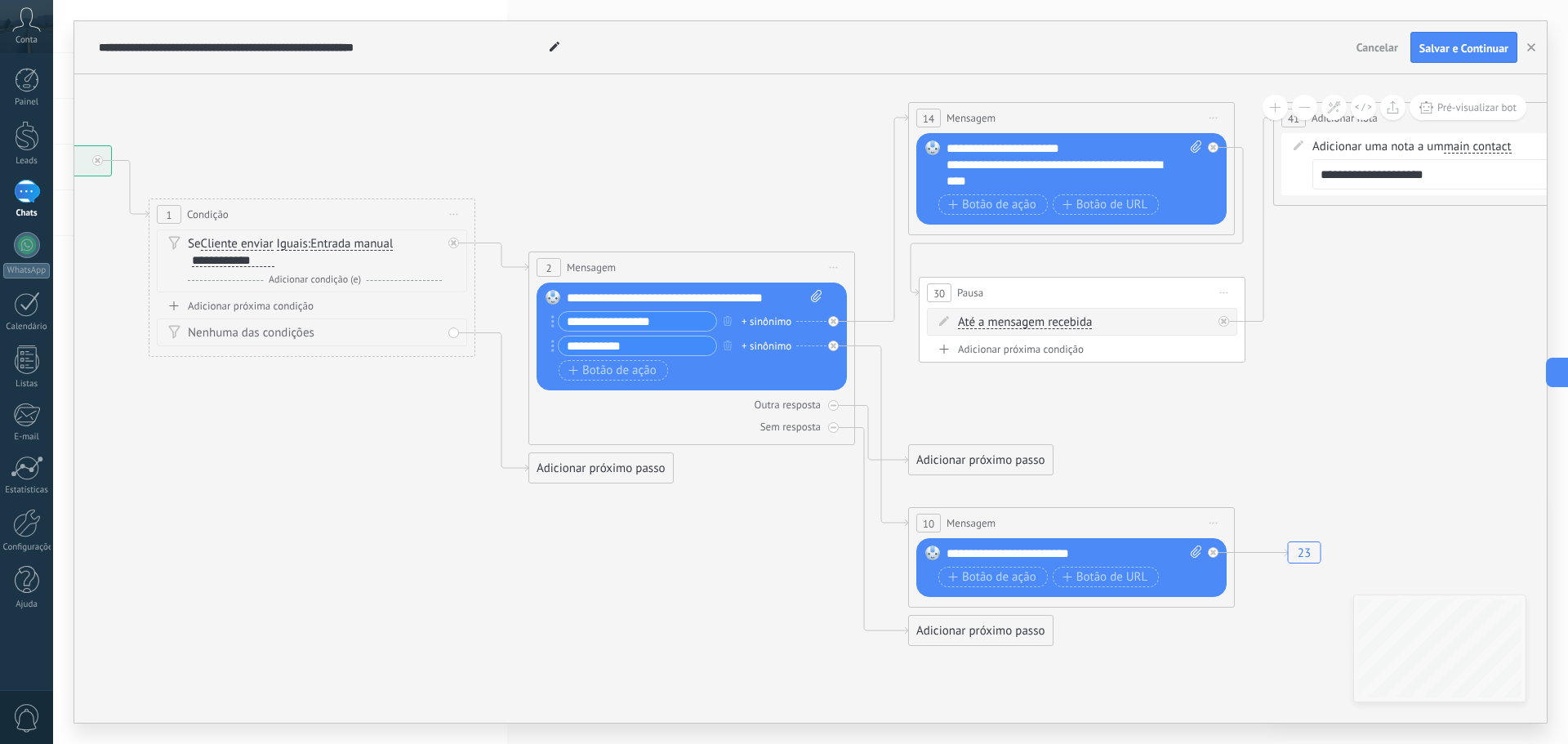
drag, startPoint x: 749, startPoint y: 614, endPoint x: 510, endPoint y: 590, distance: 240.2
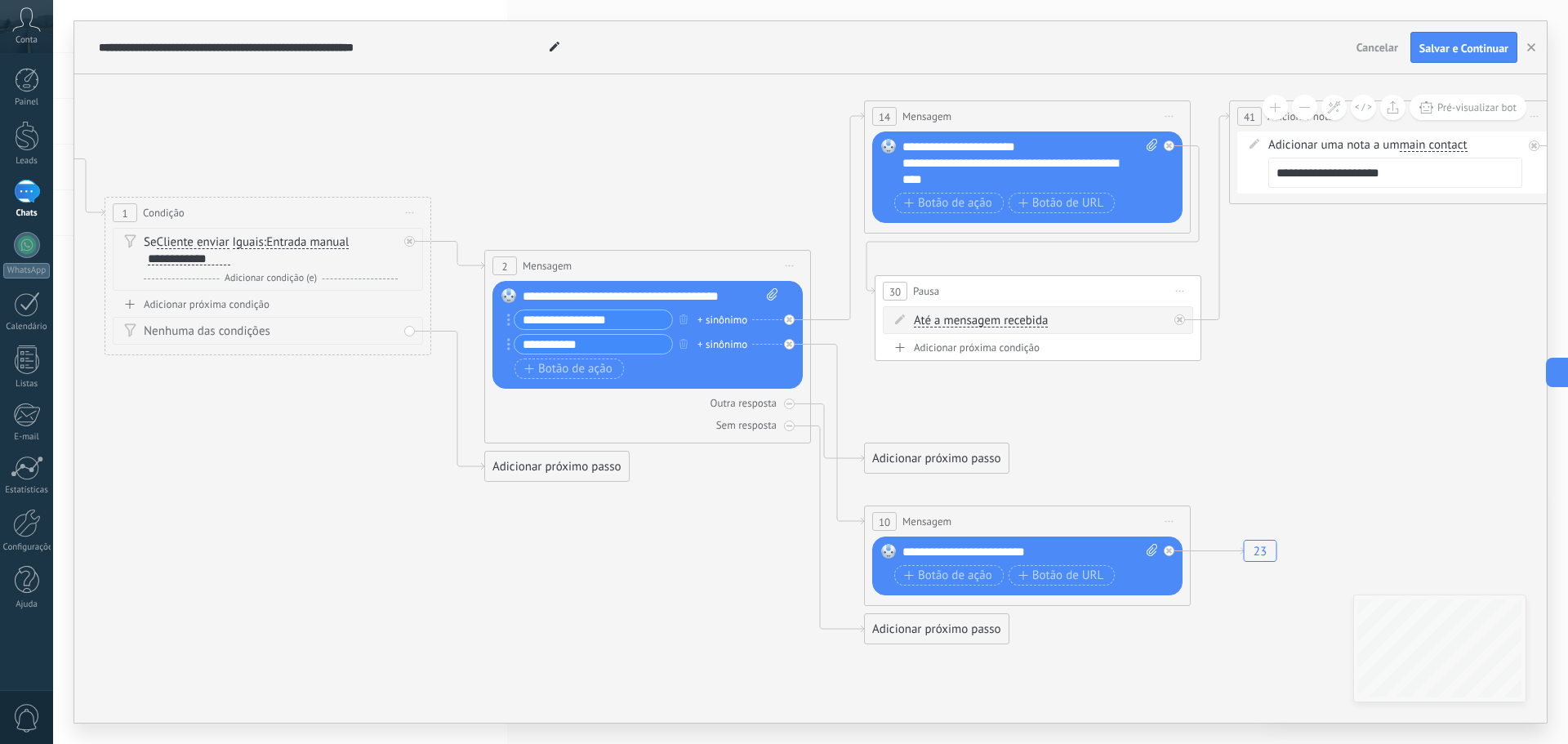
drag, startPoint x: 412, startPoint y: 510, endPoint x: 328, endPoint y: 500, distance: 84.6
click at [1456, 51] on span "Salvar e Continuar" at bounding box center [1463, 48] width 89 height 12
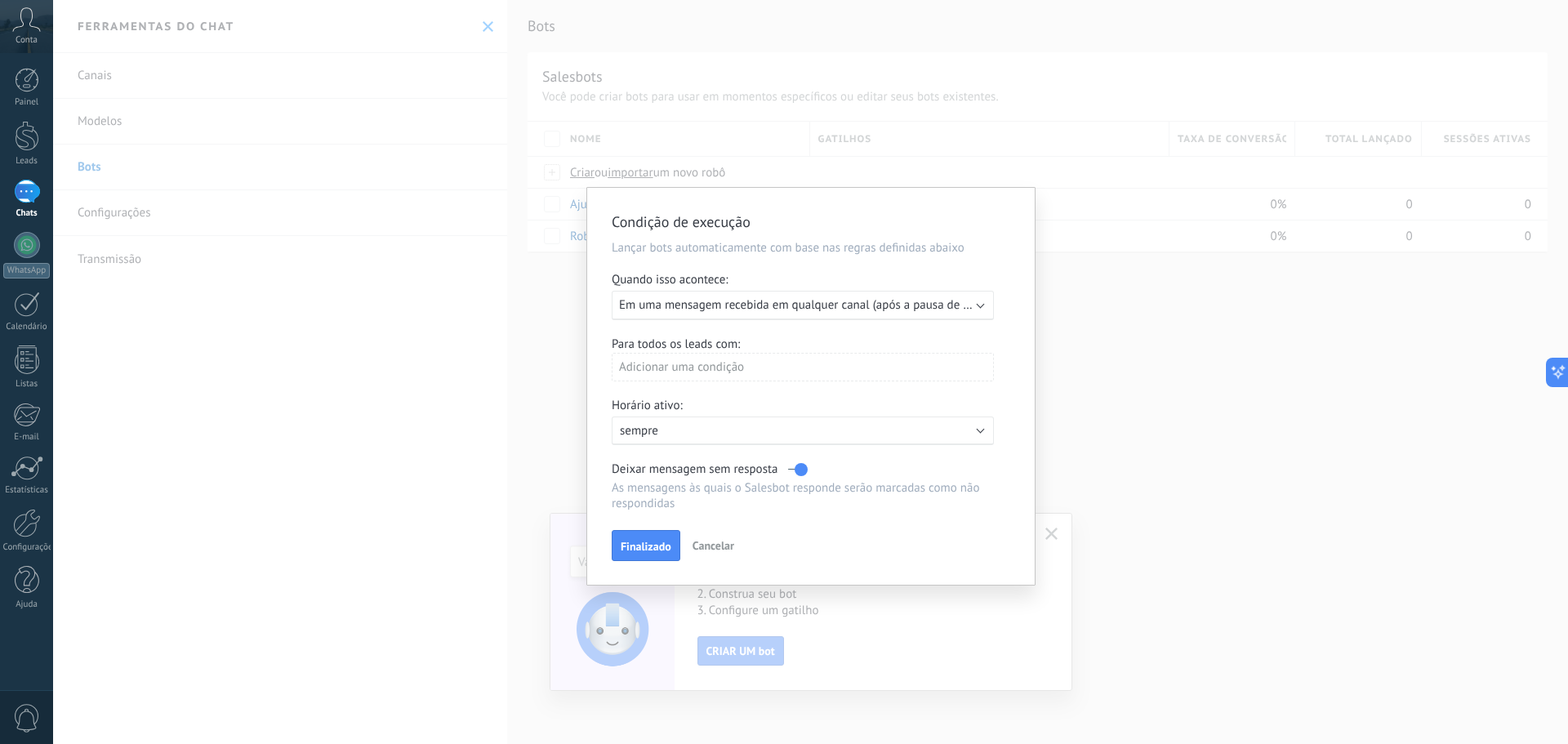
click at [972, 301] on span "Em uma mensagem recebida em qualquer canal (após a pausa de 5 minutos)" at bounding box center [818, 305] width 399 height 16
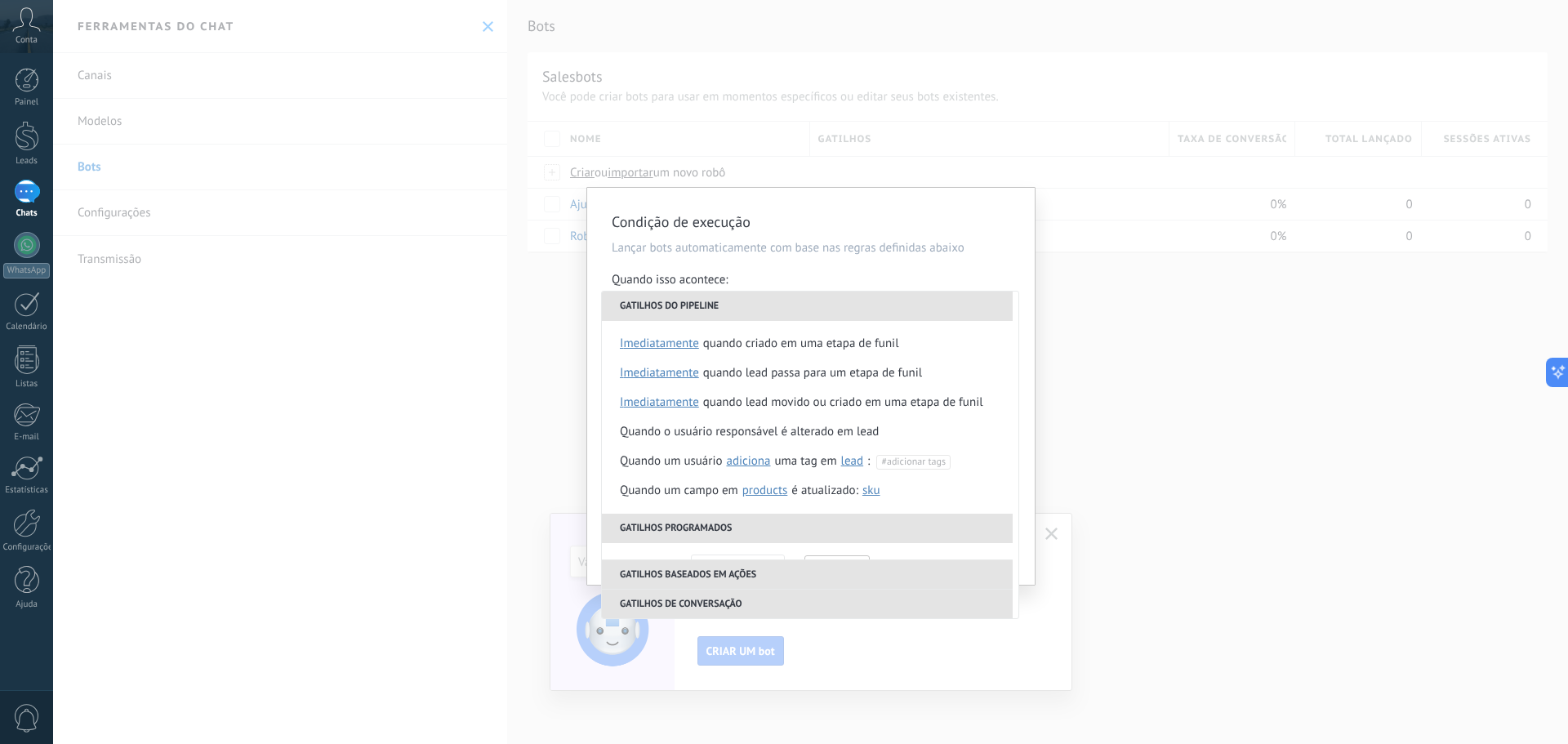
click at [935, 264] on div "Condição de execução Lançar bots automaticamente com base nas regras definidas …" at bounding box center [811, 386] width 448 height 397
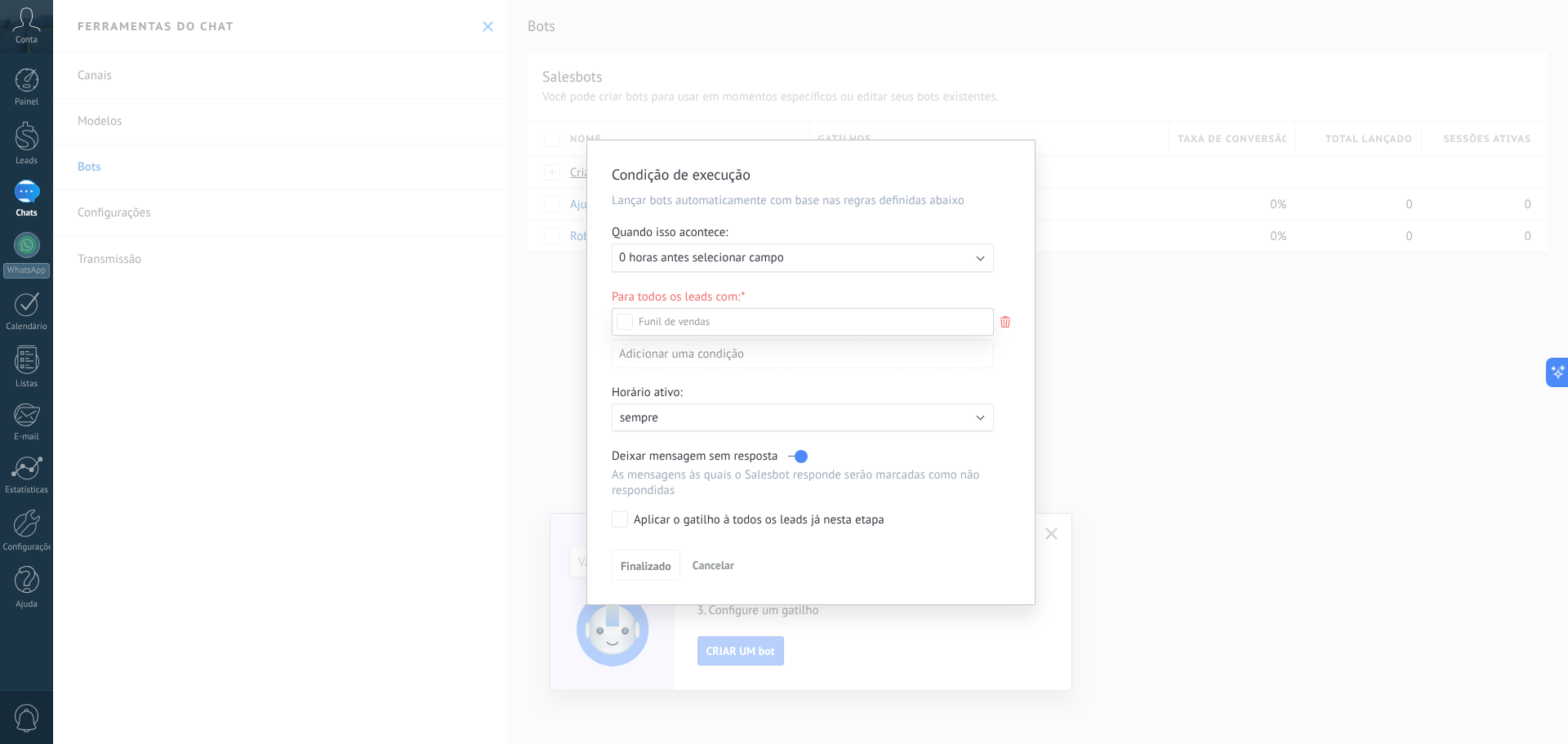
click at [1002, 312] on div at bounding box center [809, 372] width 1514 height 744
click at [696, 567] on span "Cancelar" at bounding box center [713, 564] width 42 height 15
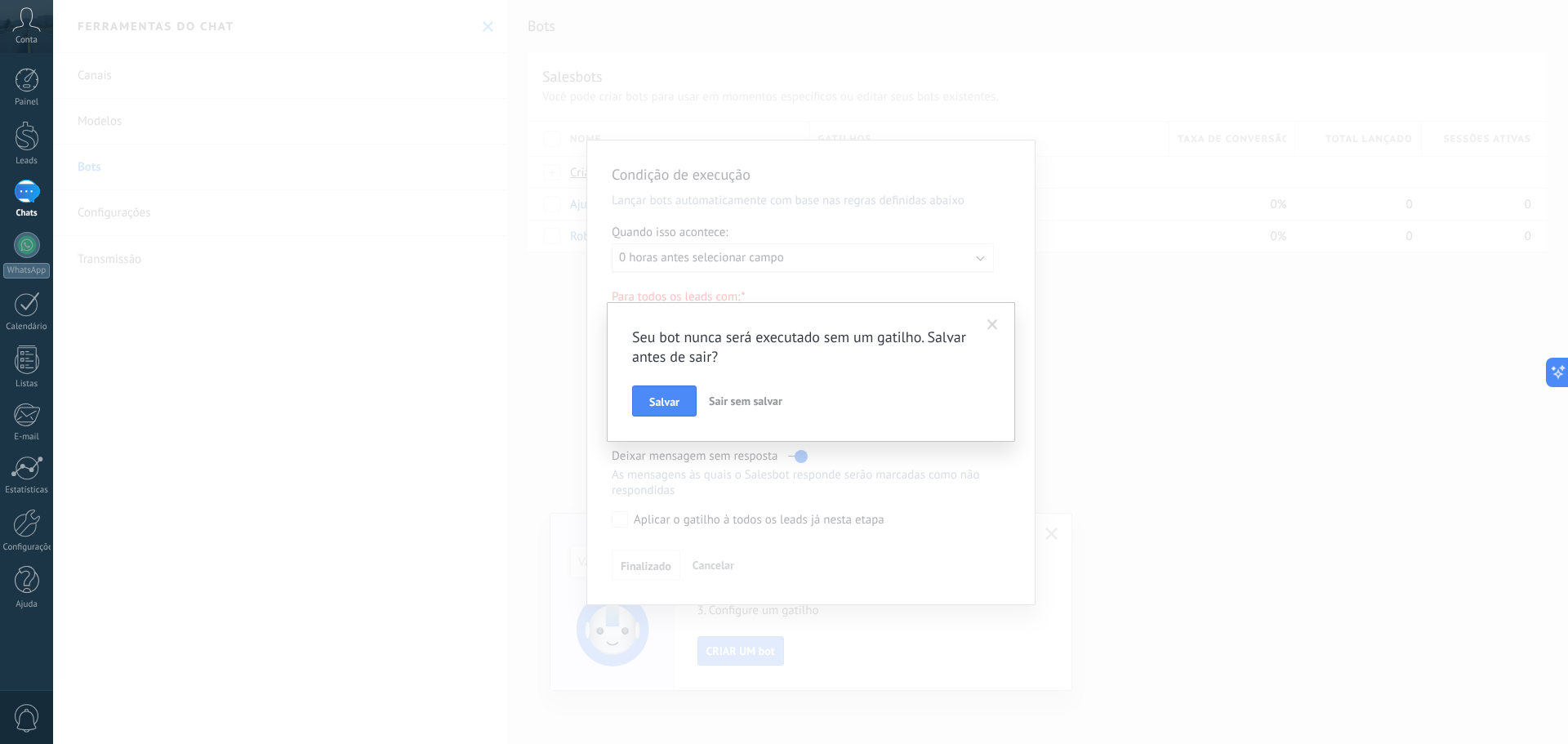
click at [738, 406] on span "Sair sem salvar" at bounding box center [745, 401] width 73 height 15
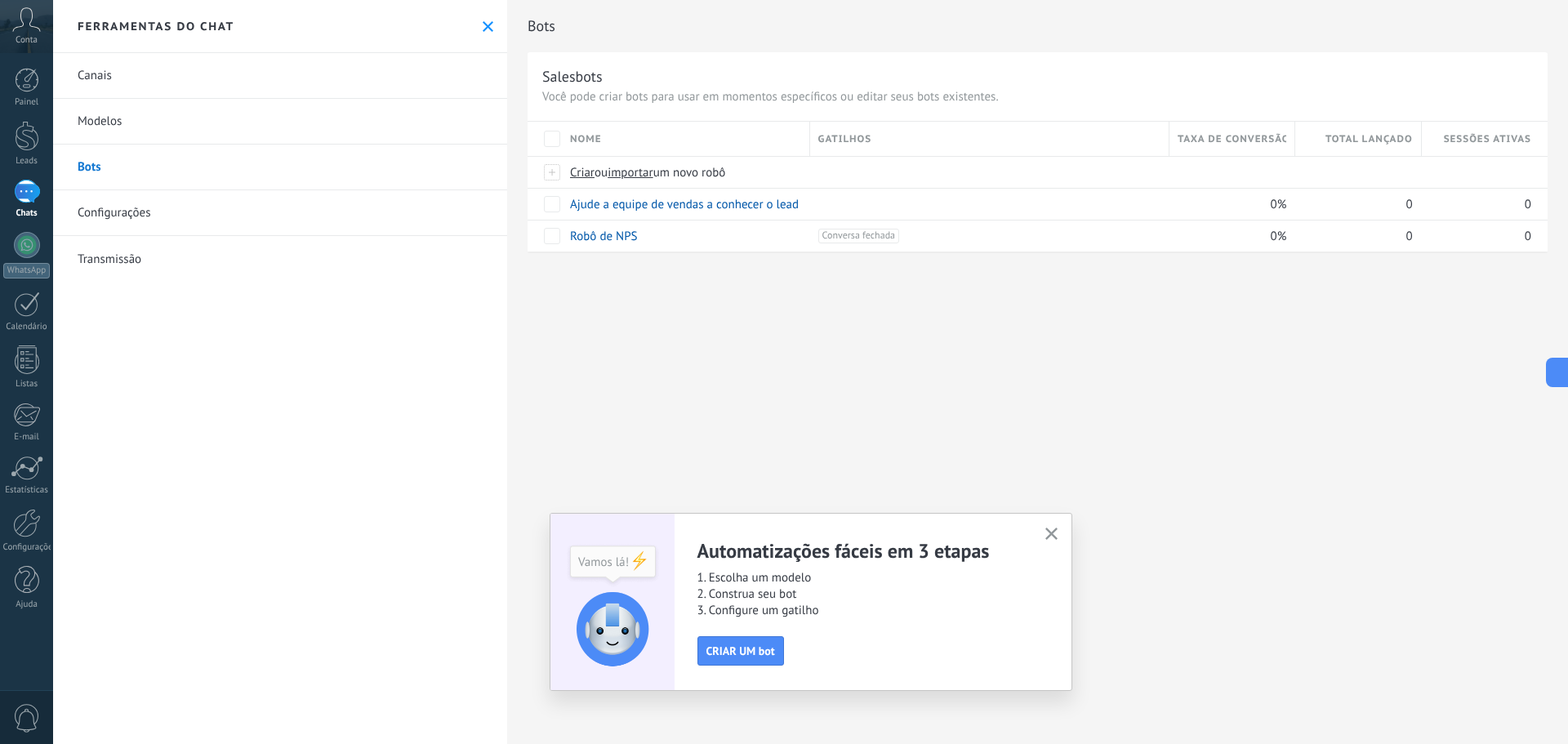
click at [1048, 535] on icon "button" at bounding box center [1051, 534] width 13 height 13
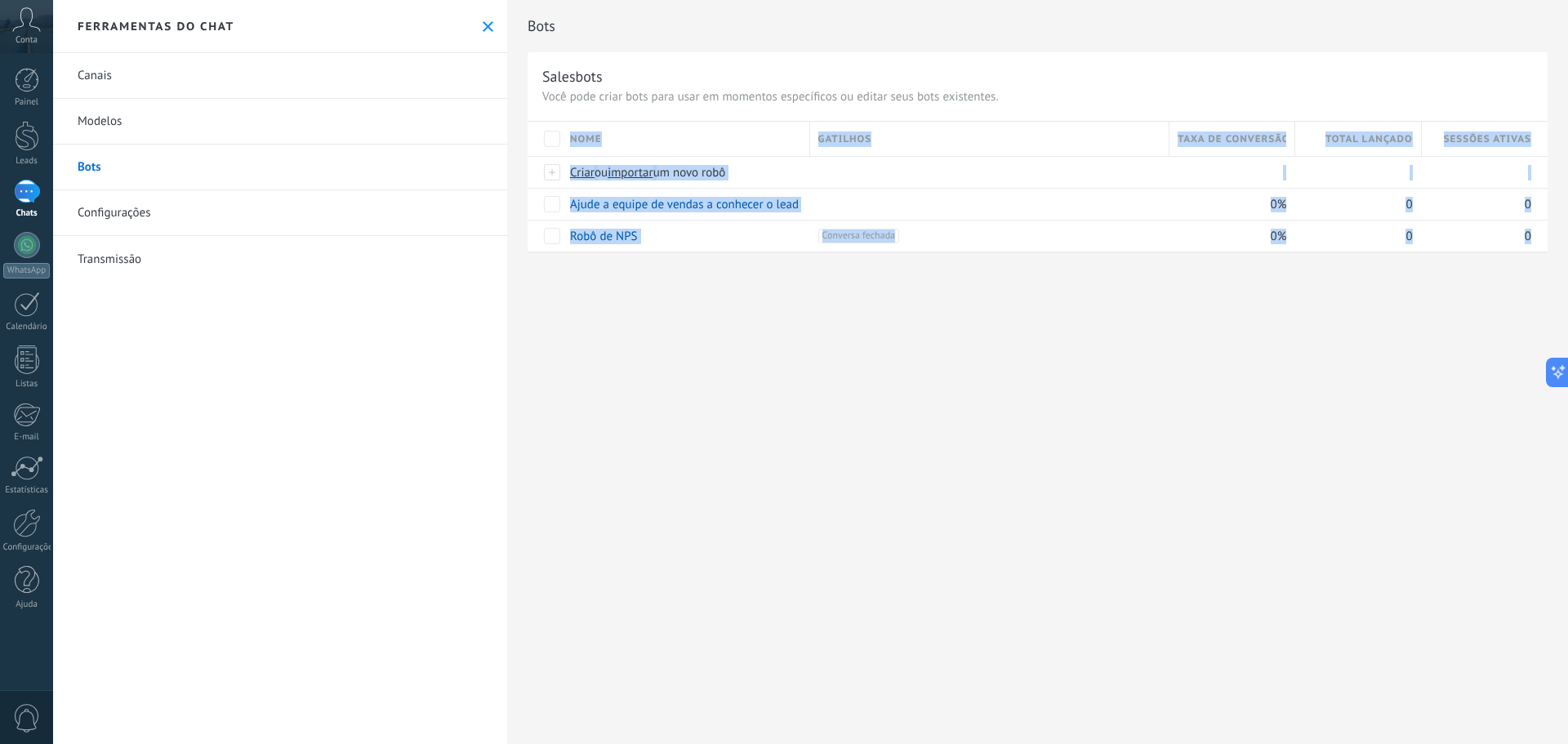
drag, startPoint x: 1015, startPoint y: 393, endPoint x: 868, endPoint y: 396, distance: 147.0
click at [868, 396] on div "Bots Salesbots Você pode criar bots para usar em momentos específicos ou editar…" at bounding box center [1037, 372] width 1061 height 744
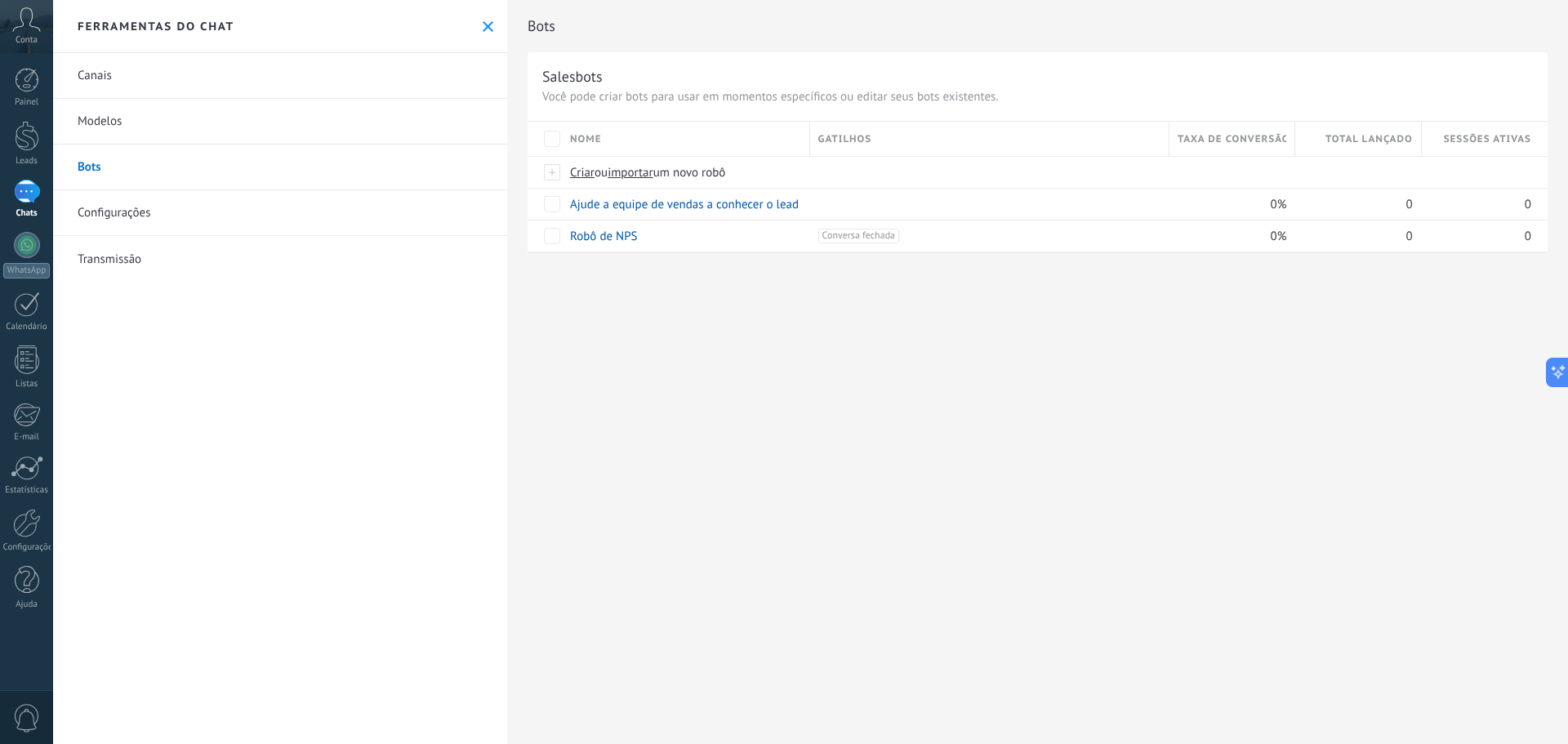
click at [864, 380] on div "Bots Salesbots Você pode criar bots para usar em momentos específicos ou editar…" at bounding box center [1037, 372] width 1061 height 744
click at [124, 82] on link "Canais" at bounding box center [280, 75] width 454 height 46
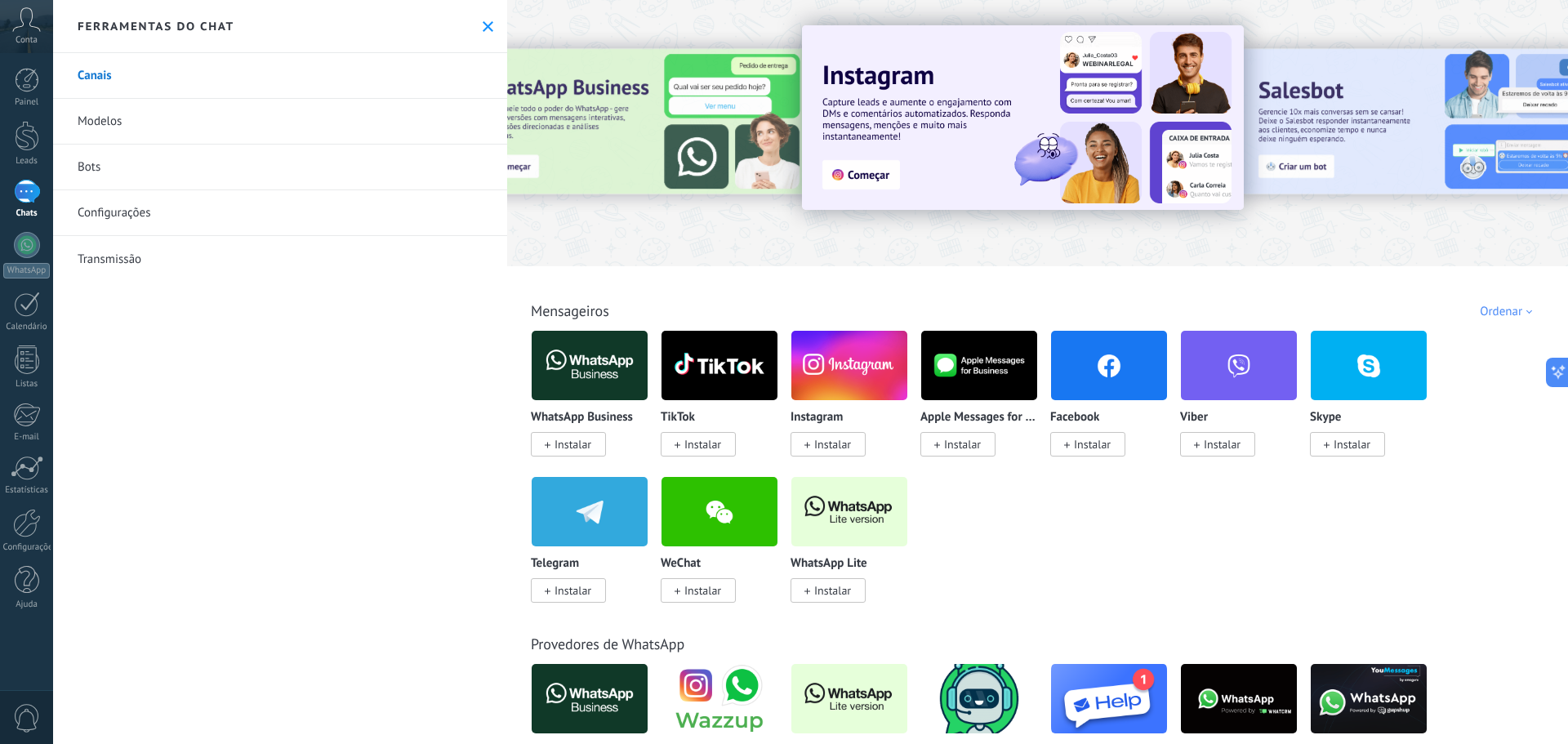
click at [603, 368] on img at bounding box center [589, 365] width 116 height 79
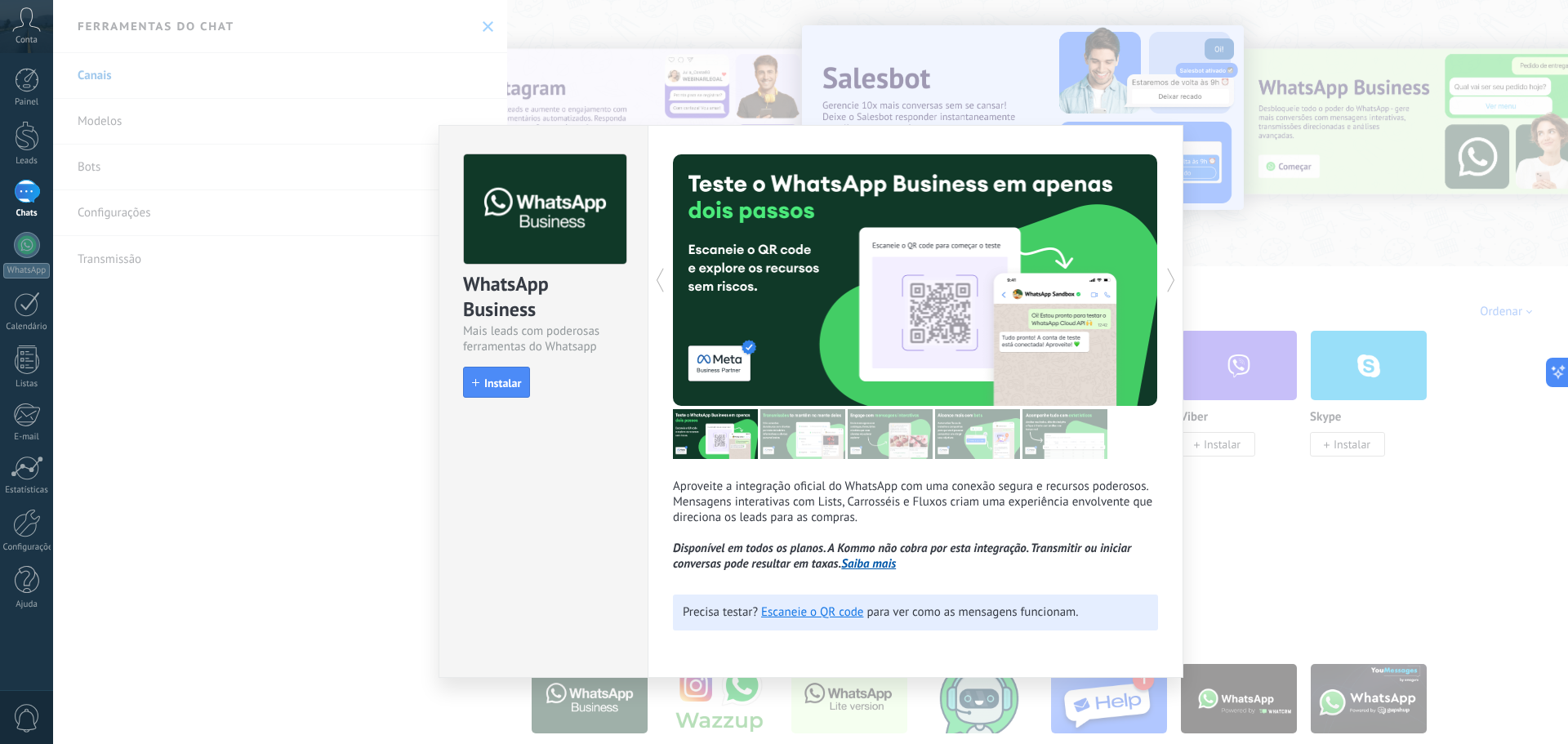
click at [1336, 556] on div "WhatsApp Business Mais leads com poderosas ferramentas do Whatsapp install Inst…" at bounding box center [809, 372] width 1514 height 744
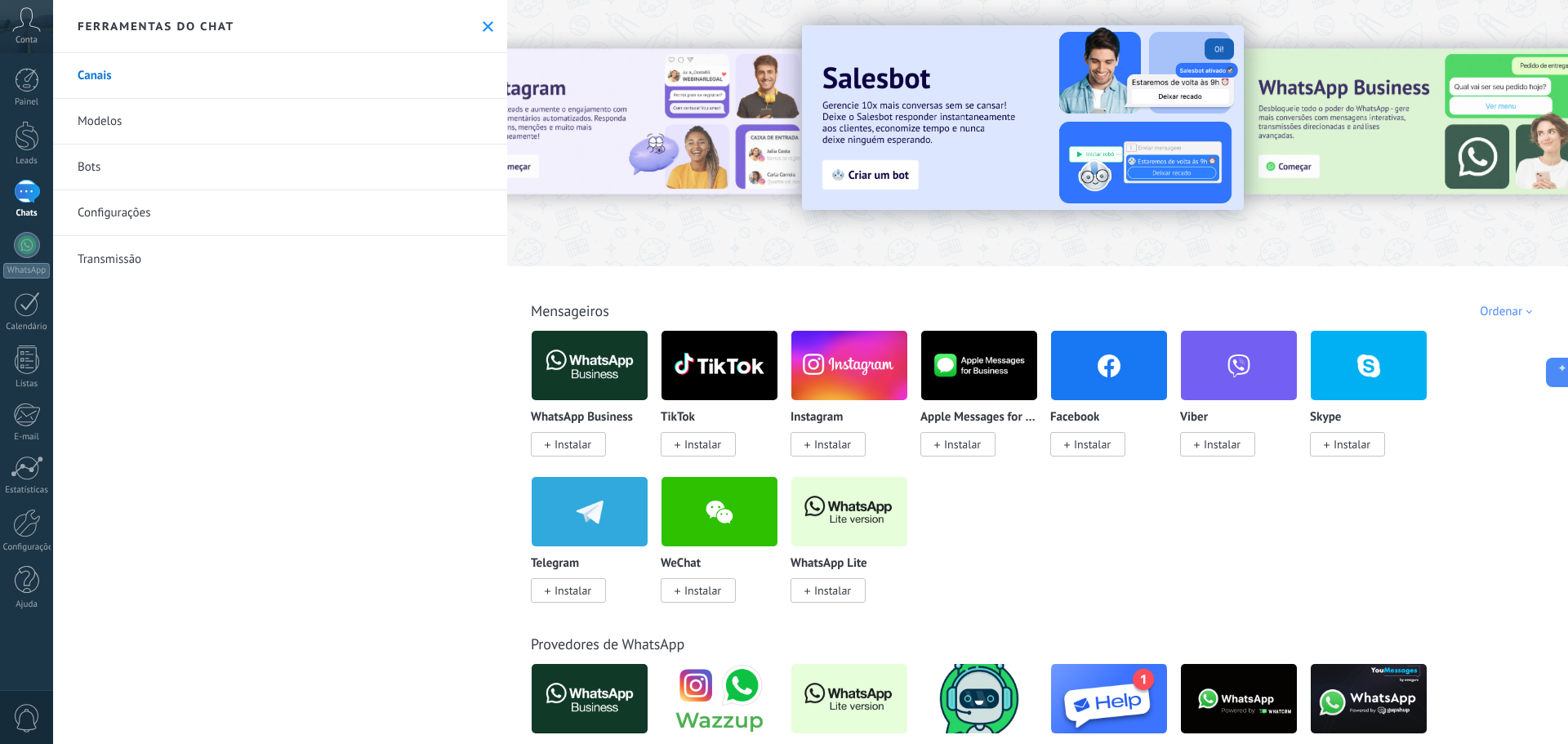
click at [129, 166] on link "Bots" at bounding box center [280, 167] width 454 height 46
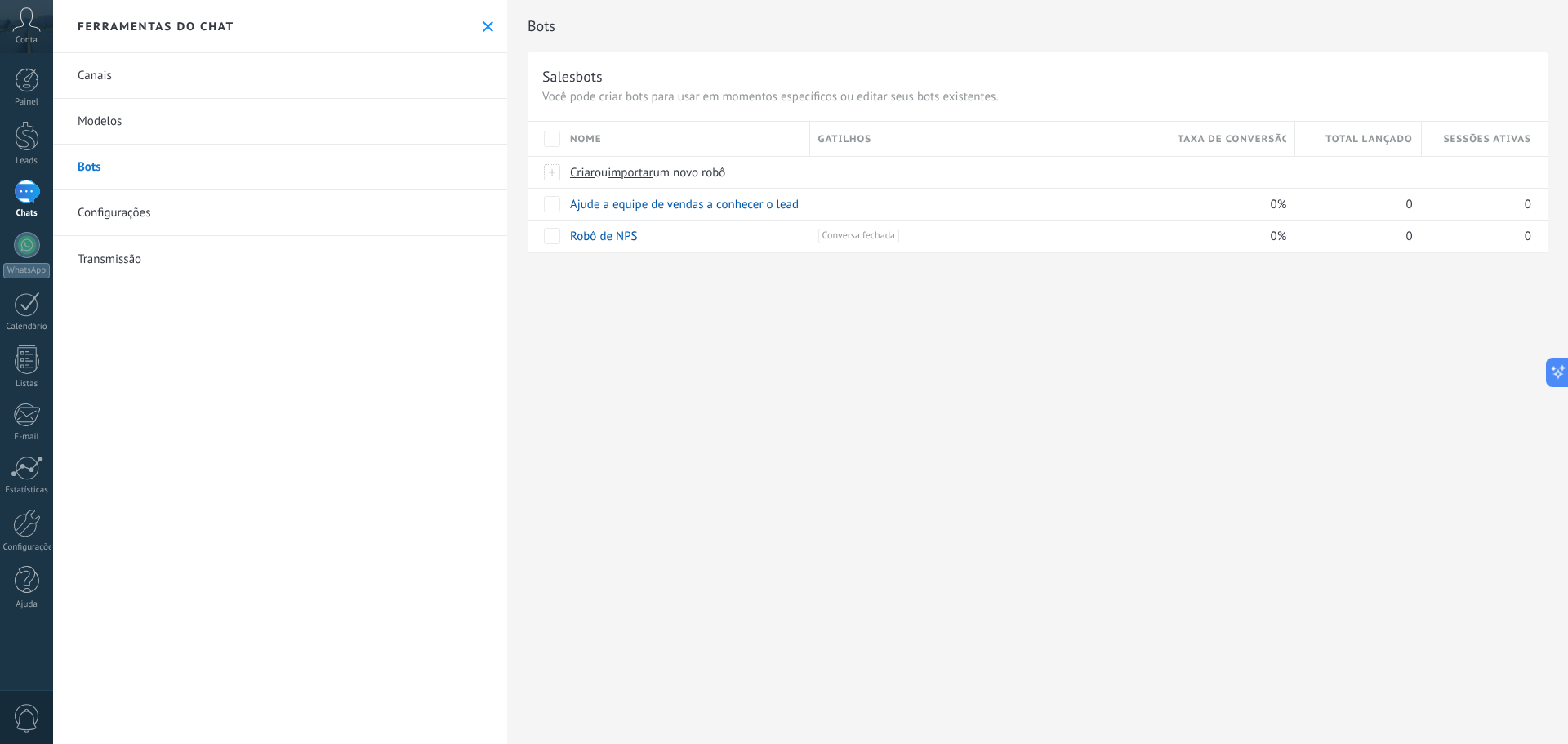
click at [149, 201] on link "Configurações" at bounding box center [280, 213] width 454 height 46
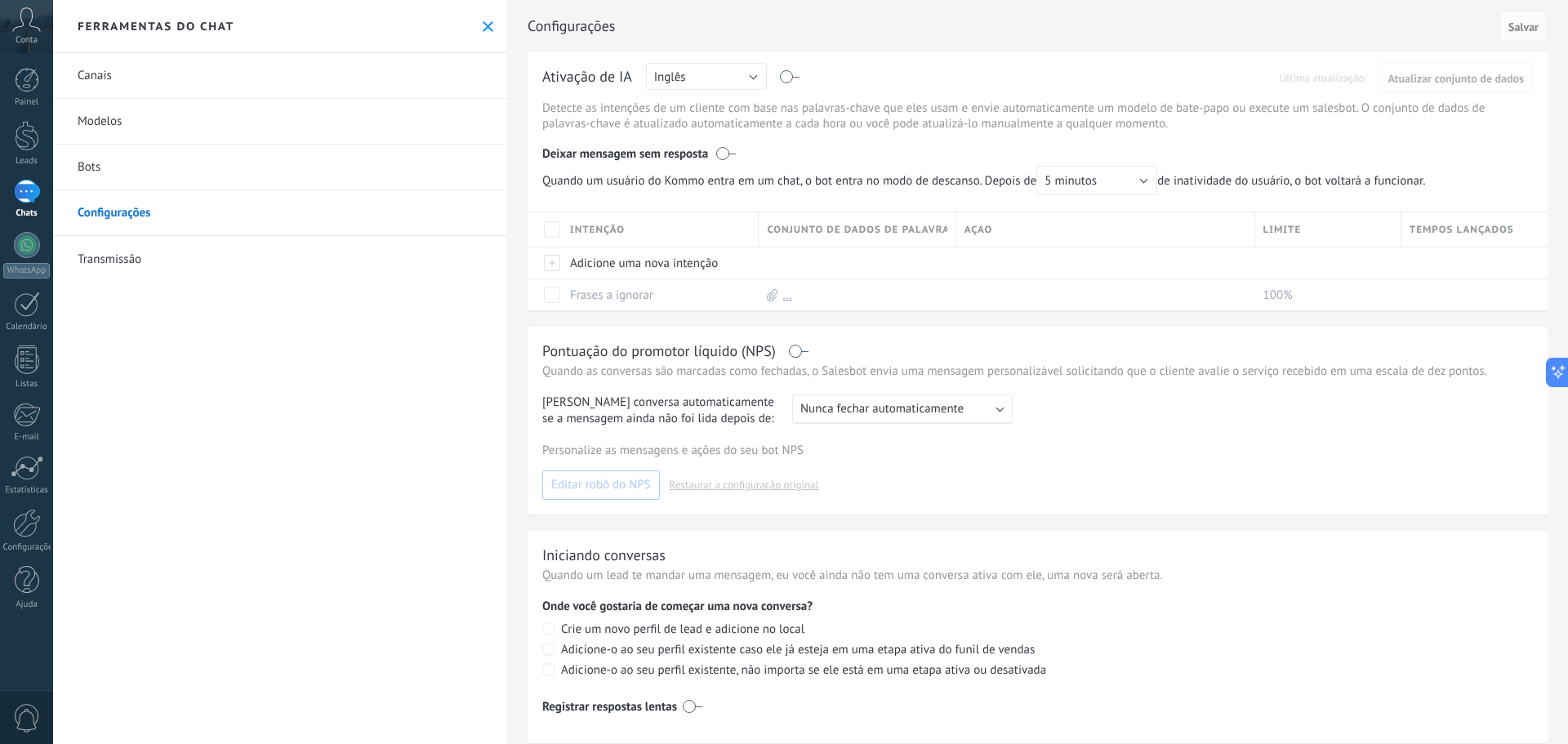
click at [151, 132] on link "Modelos" at bounding box center [280, 121] width 454 height 46
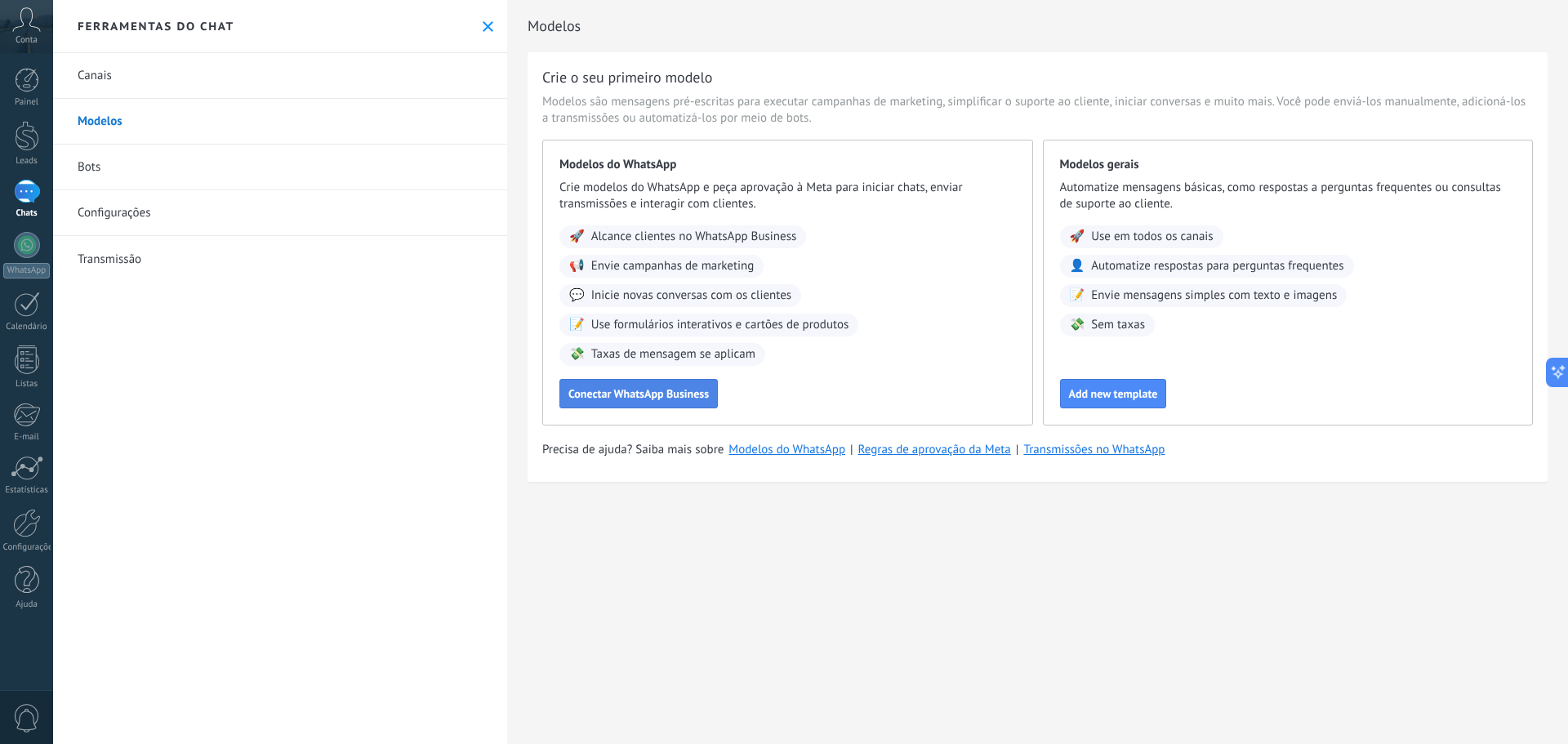
click at [676, 399] on span "Conectar WhatsApp Business" at bounding box center [638, 394] width 141 height 12
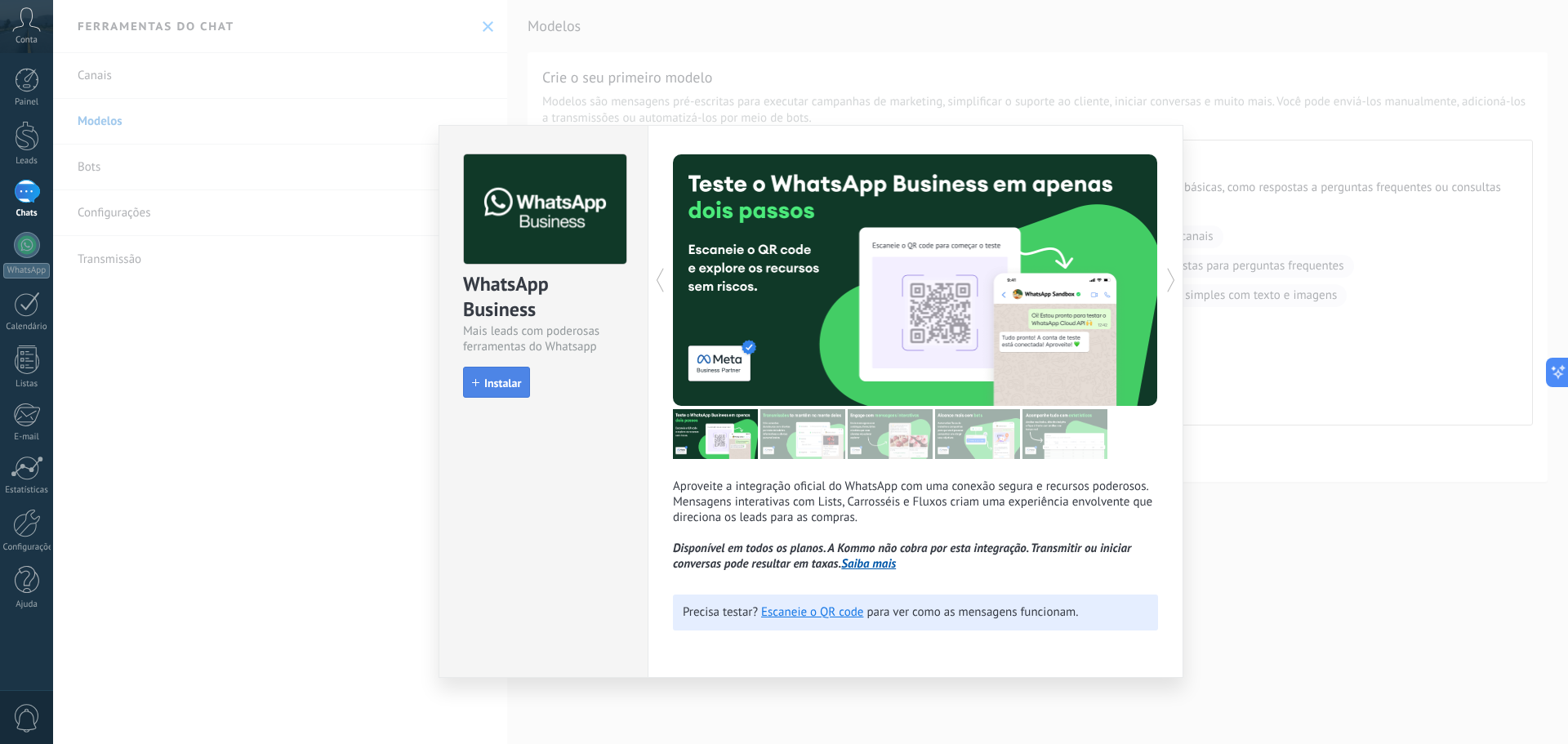
click at [505, 378] on span "Instalar" at bounding box center [502, 383] width 37 height 12
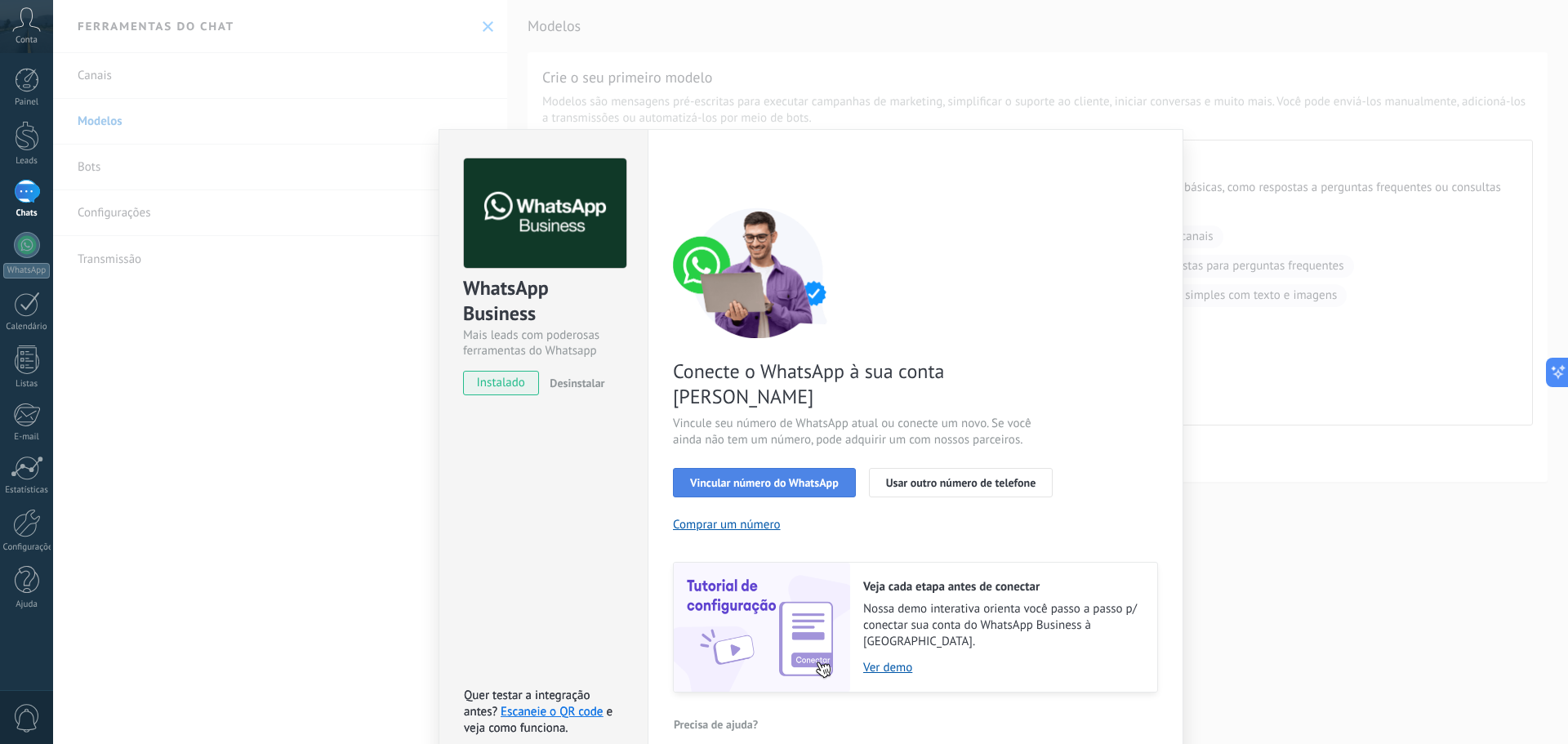
click at [757, 468] on button "Vincular número do WhatsApp" at bounding box center [763, 483] width 183 height 29
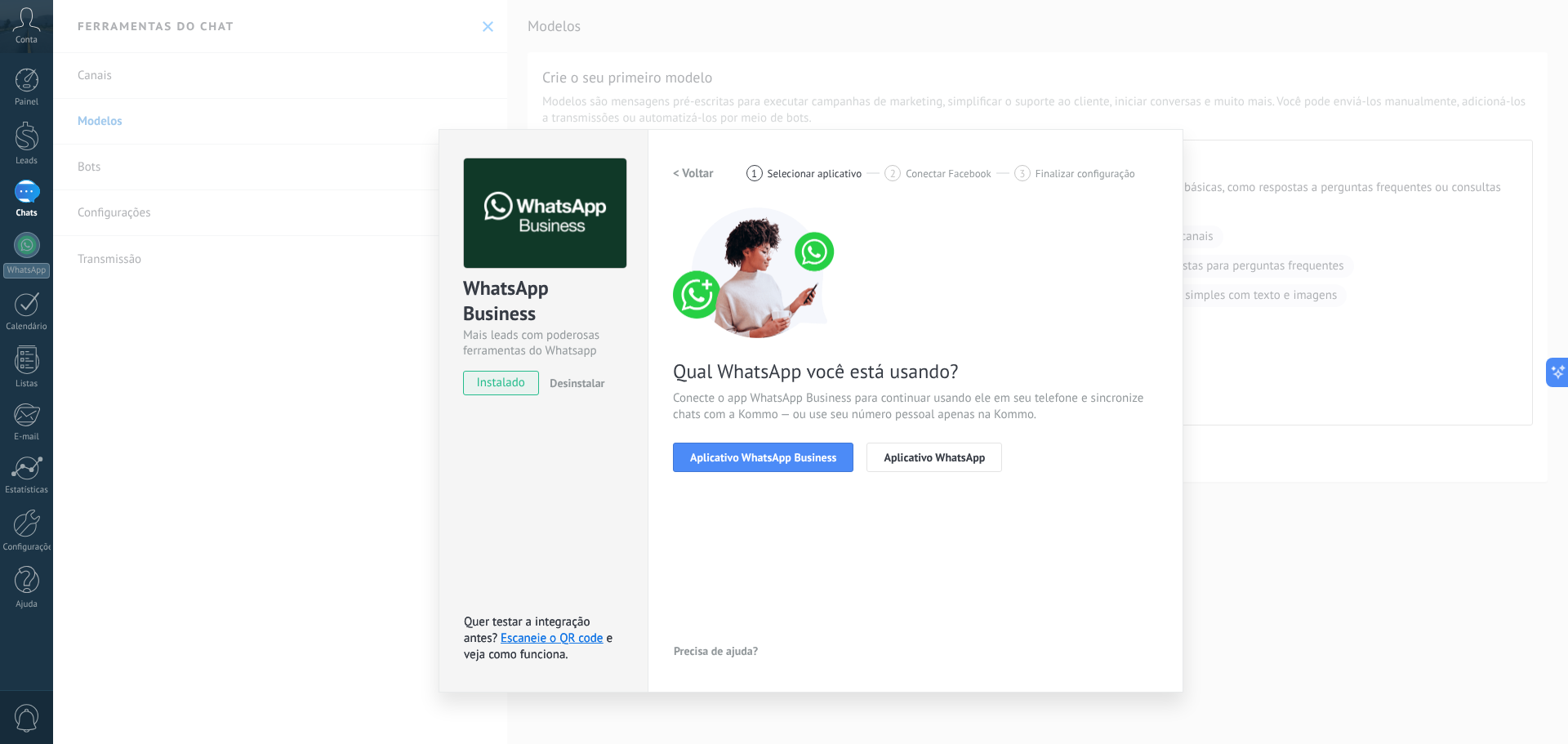
click at [757, 465] on button "Aplicativo WhatsApp Business" at bounding box center [762, 458] width 181 height 29
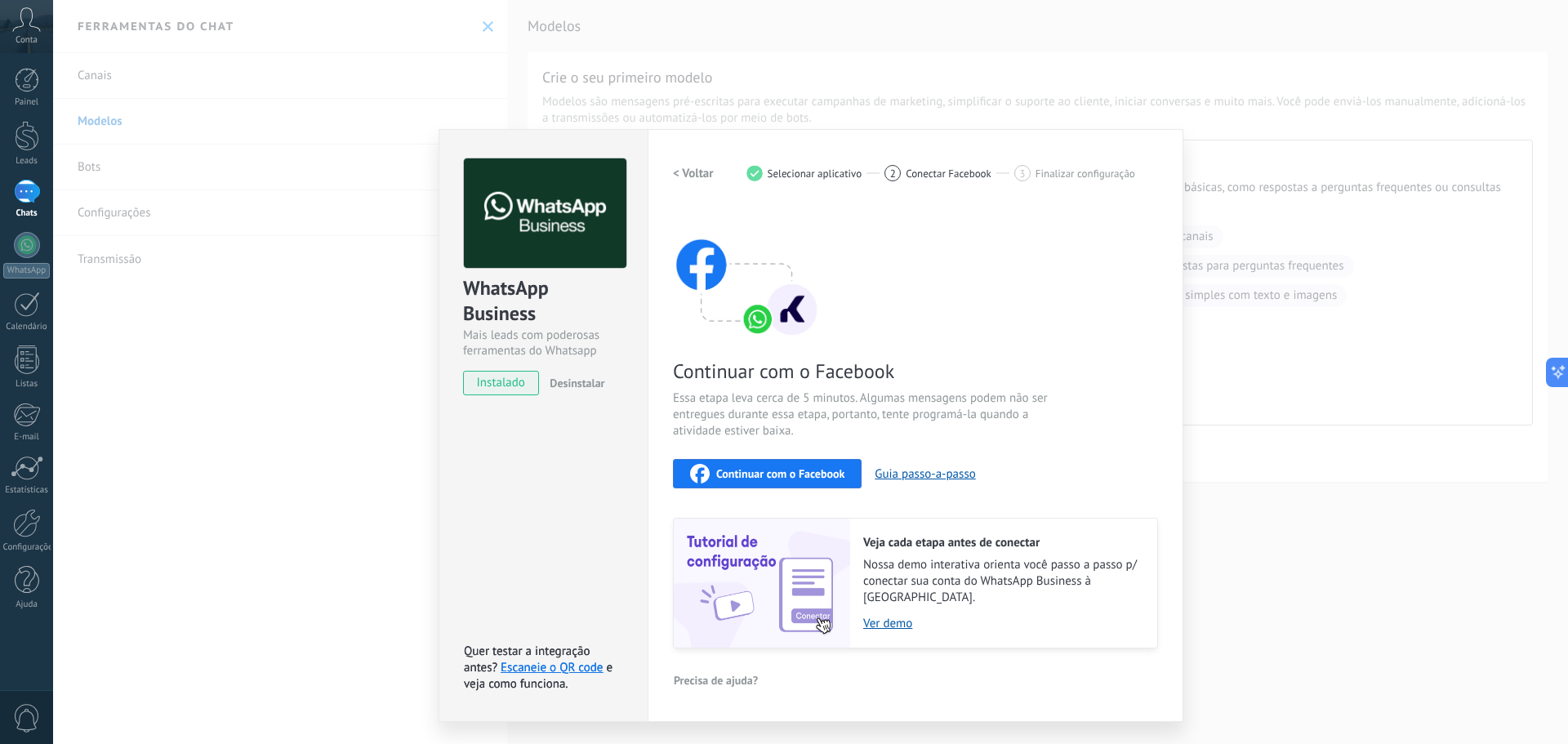
click at [766, 475] on span "Continuar com o Facebook" at bounding box center [779, 474] width 128 height 12
click at [864, 166] on div "1 Selecionar aplicativo" at bounding box center [815, 173] width 139 height 17
click at [828, 167] on span "Selecionar aplicativo" at bounding box center [814, 173] width 95 height 13
click at [934, 473] on button "Guia passo-a-passo" at bounding box center [925, 474] width 101 height 16
click at [765, 464] on div "Continuar com o Facebook" at bounding box center [767, 473] width 154 height 20
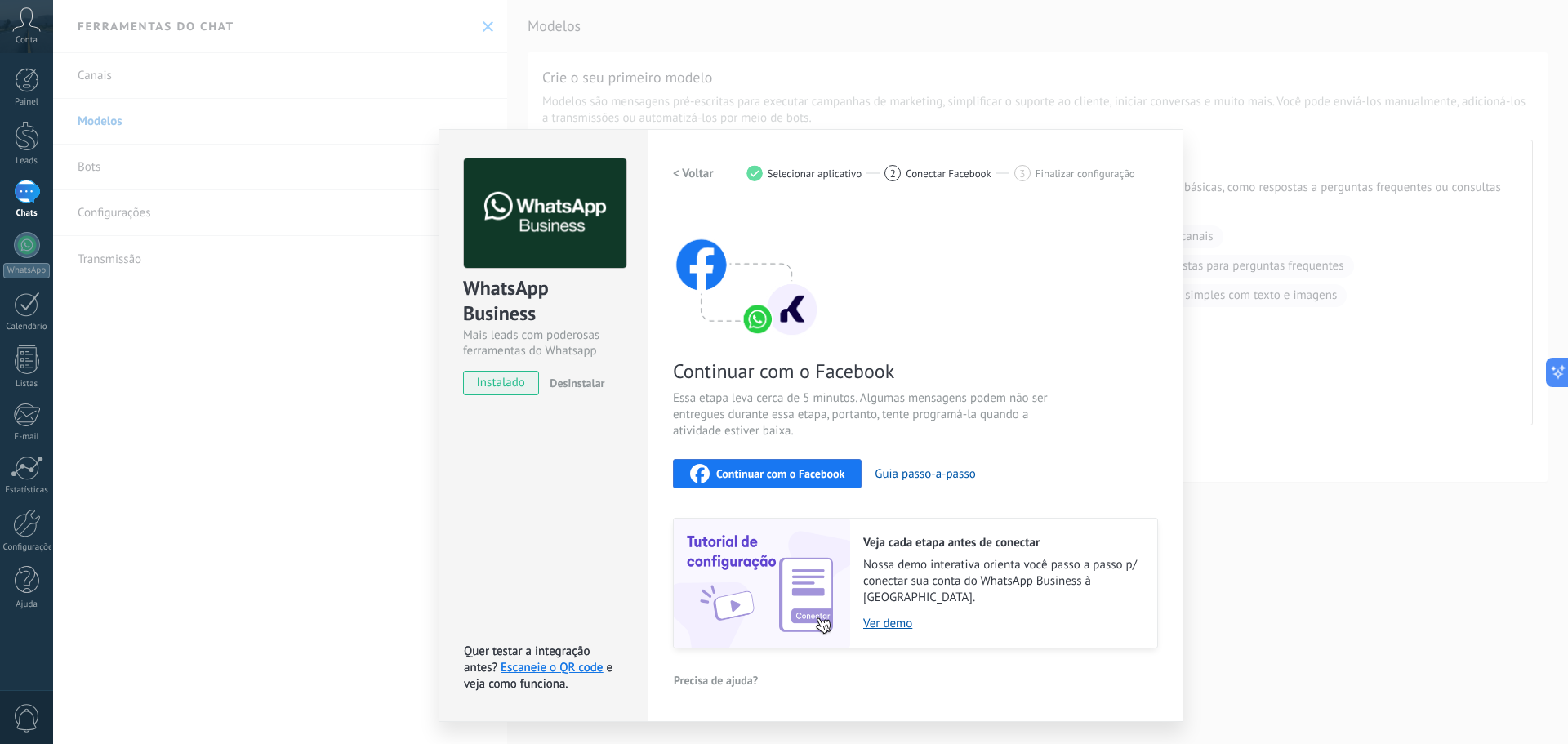
click at [955, 96] on div "WhatsApp Business Mais leads com poderosas ferramentas do Whatsapp instalado De…" at bounding box center [809, 372] width 1514 height 744
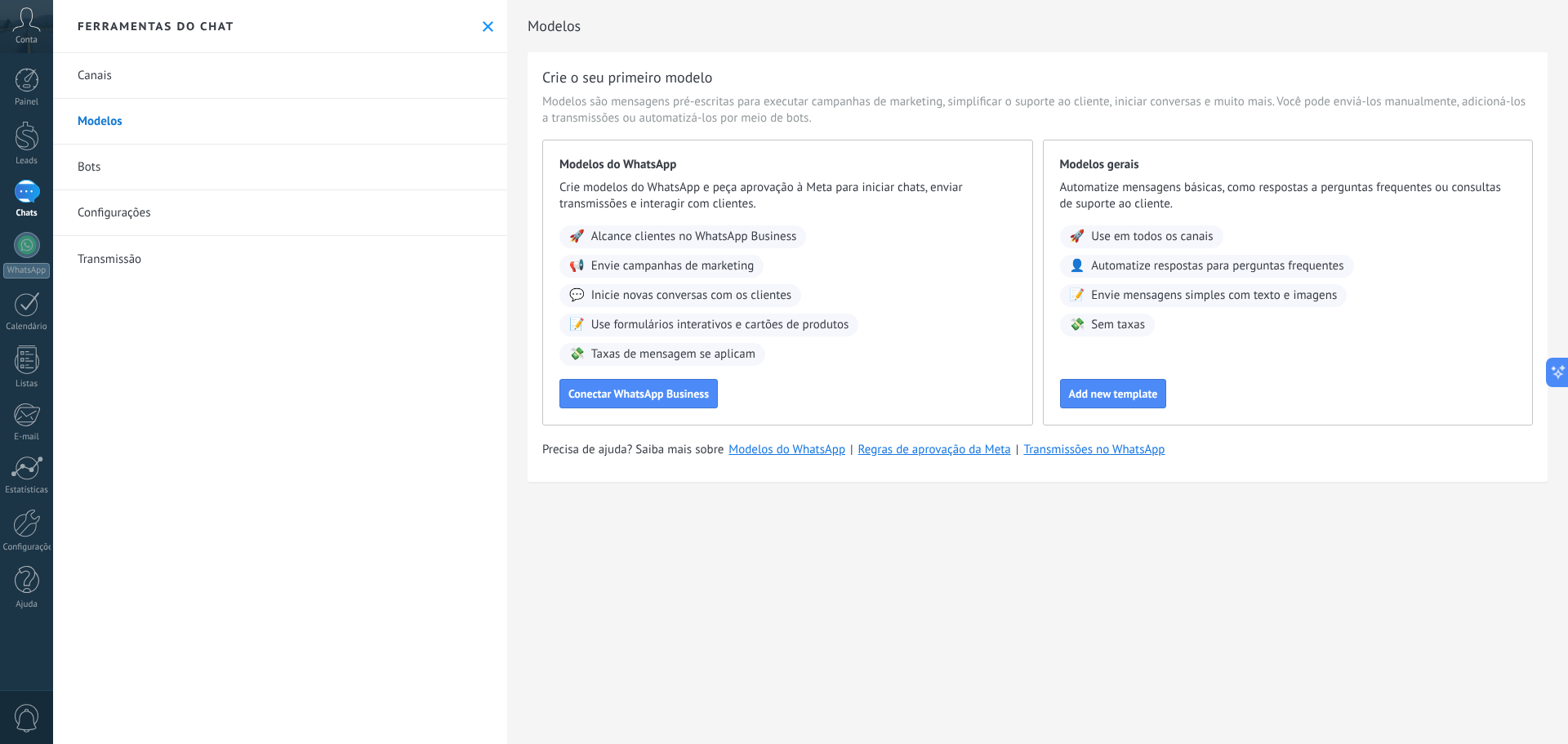
click at [380, 352] on div "Canais Modelos Bots Configurações Transmissão" at bounding box center [280, 398] width 454 height 691
click at [27, 250] on div at bounding box center [26, 244] width 26 height 26
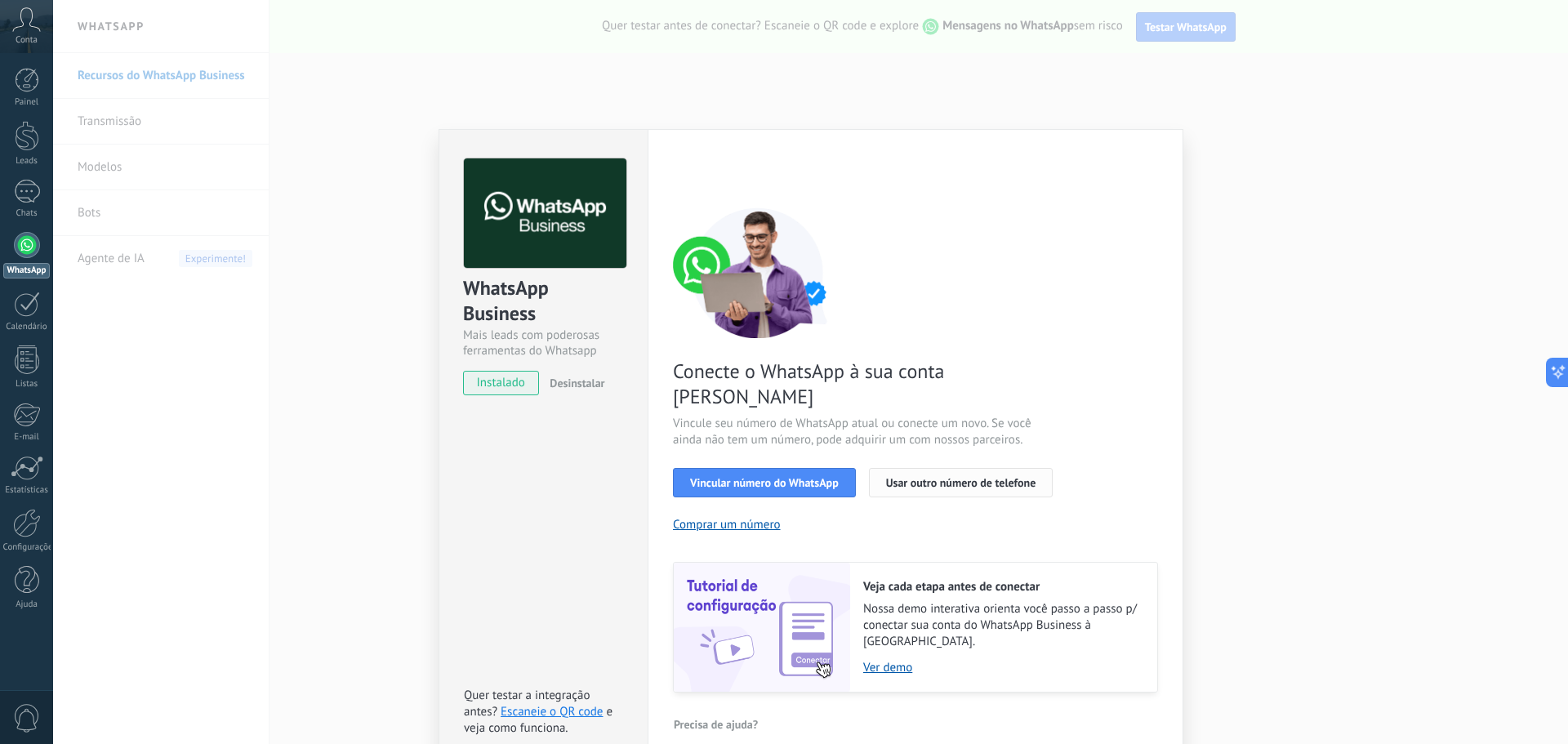
click at [930, 468] on button "Usar outro número de telefone" at bounding box center [961, 483] width 185 height 29
